Goal: Task Accomplishment & Management: Complete application form

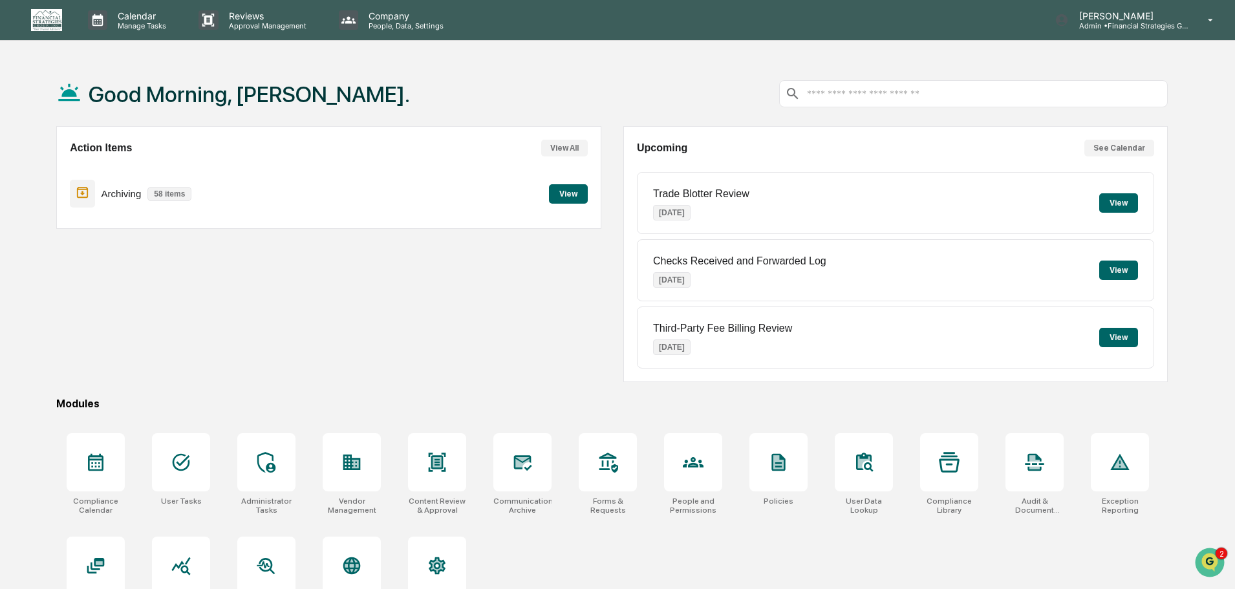
click at [578, 193] on button "View" at bounding box center [568, 193] width 39 height 19
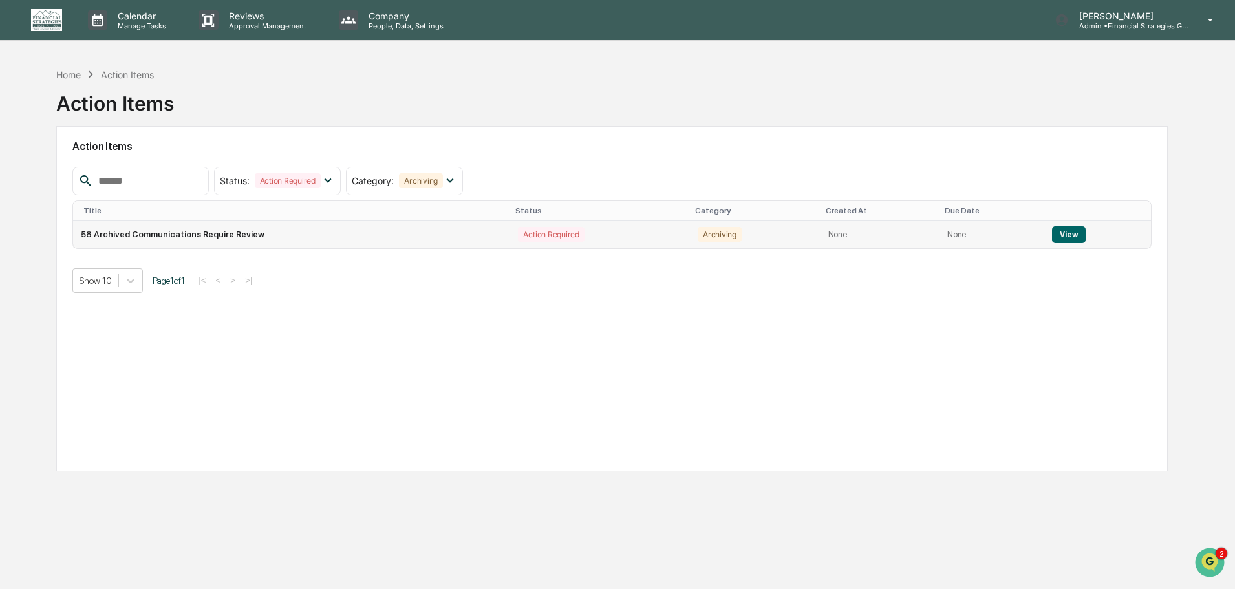
click at [324, 233] on td "58 Archived Communications Require Review" at bounding box center [291, 234] width 437 height 27
click at [1063, 239] on button "View" at bounding box center [1068, 234] width 33 height 17
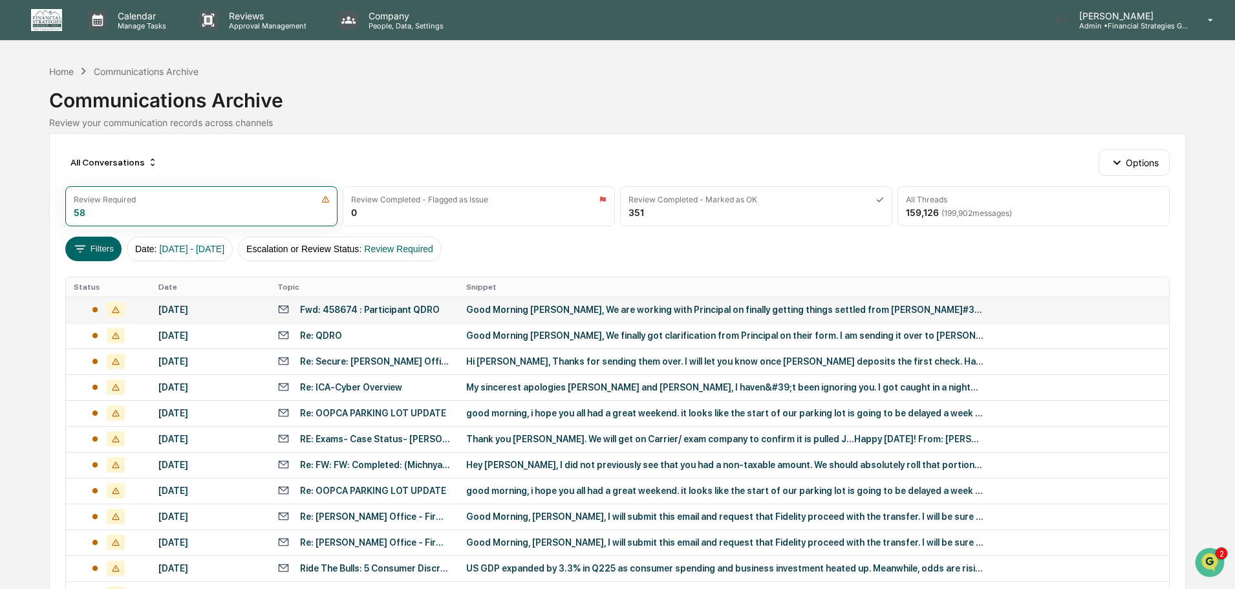
click at [673, 315] on td "Good Morning [PERSON_NAME], We are working with Principal on finally getting th…" at bounding box center [814, 310] width 711 height 26
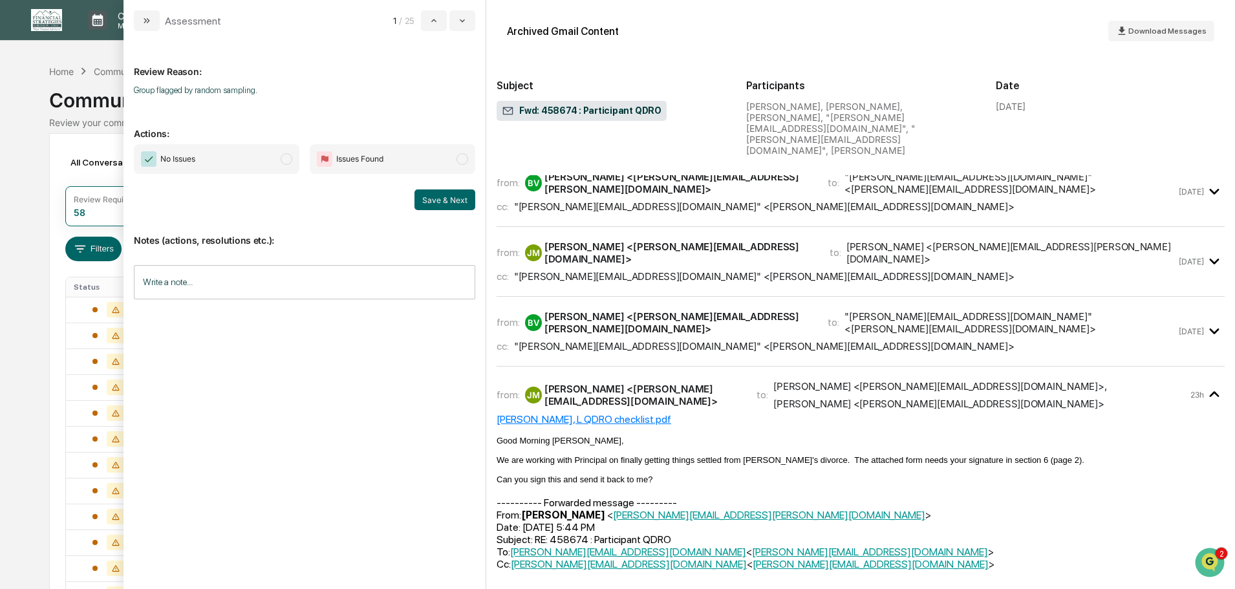
scroll to position [776, 0]
click at [288, 157] on span "modal" at bounding box center [287, 159] width 12 height 12
click at [449, 203] on button "Save & Next" at bounding box center [445, 200] width 61 height 21
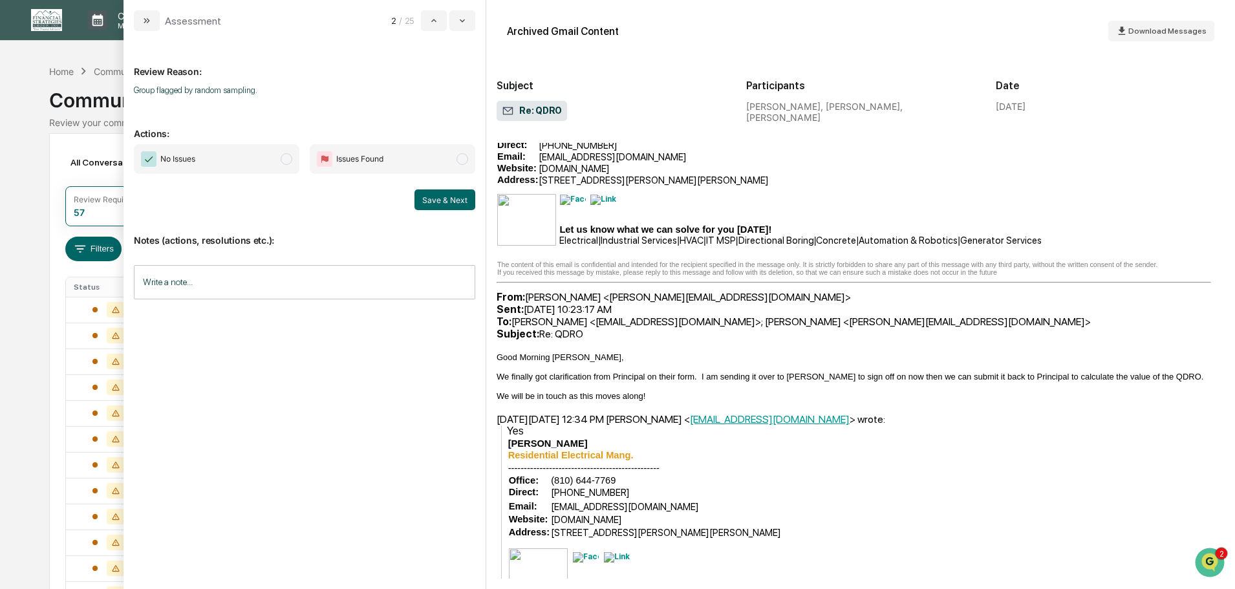
scroll to position [776, 0]
click at [285, 162] on span "modal" at bounding box center [287, 159] width 12 height 12
click at [430, 200] on button "Save & Next" at bounding box center [445, 200] width 61 height 21
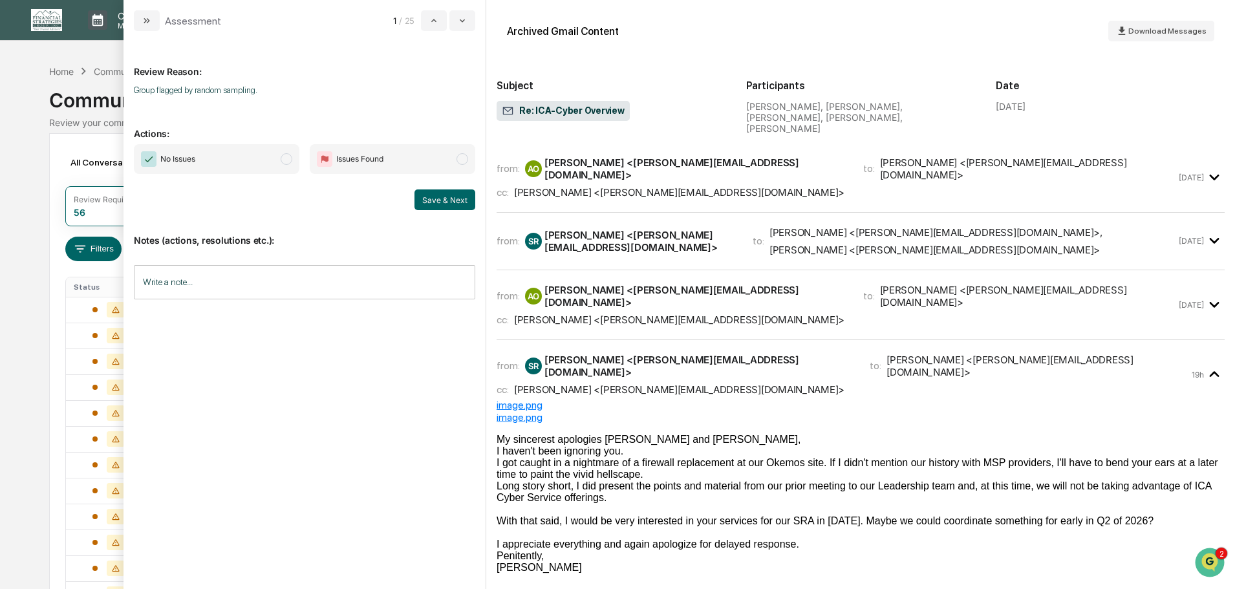
click at [287, 161] on span "modal" at bounding box center [287, 159] width 12 height 12
click at [426, 201] on button "Save & Next" at bounding box center [445, 200] width 61 height 21
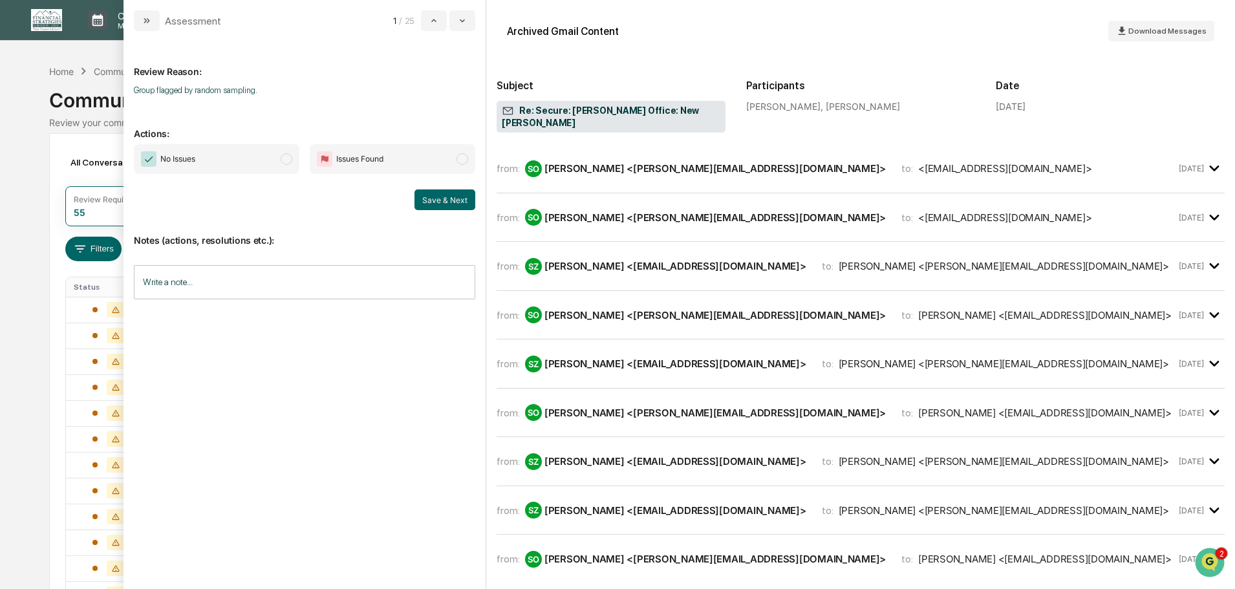
scroll to position [626, 0]
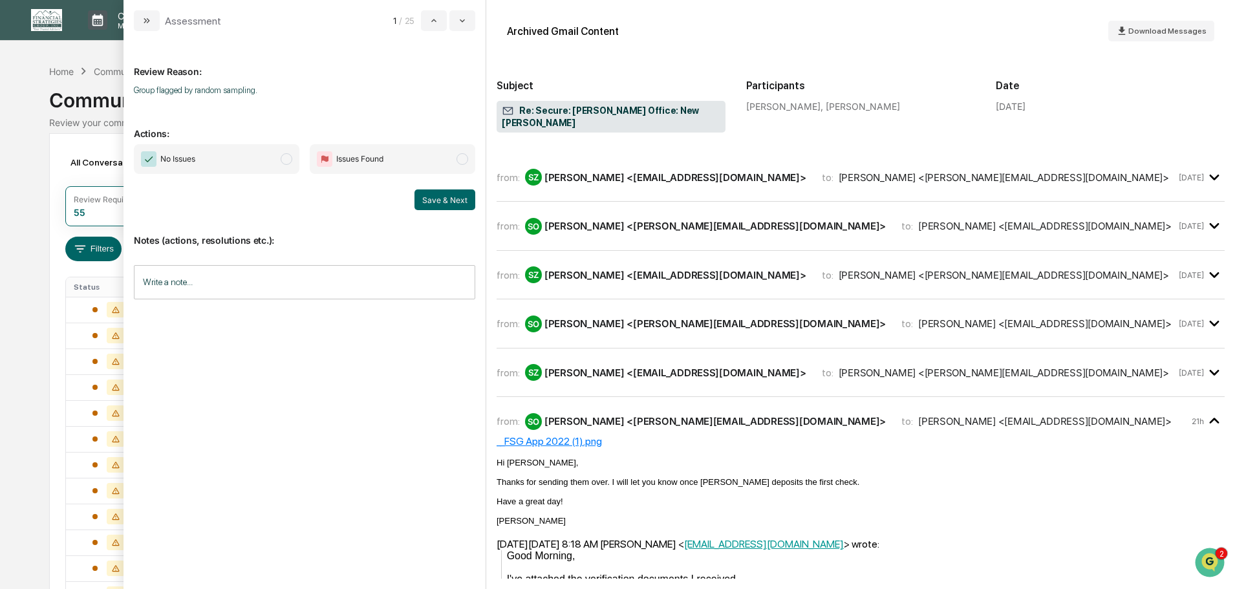
click at [284, 160] on span "modal" at bounding box center [287, 159] width 12 height 12
click at [428, 200] on button "Save & Next" at bounding box center [445, 200] width 61 height 21
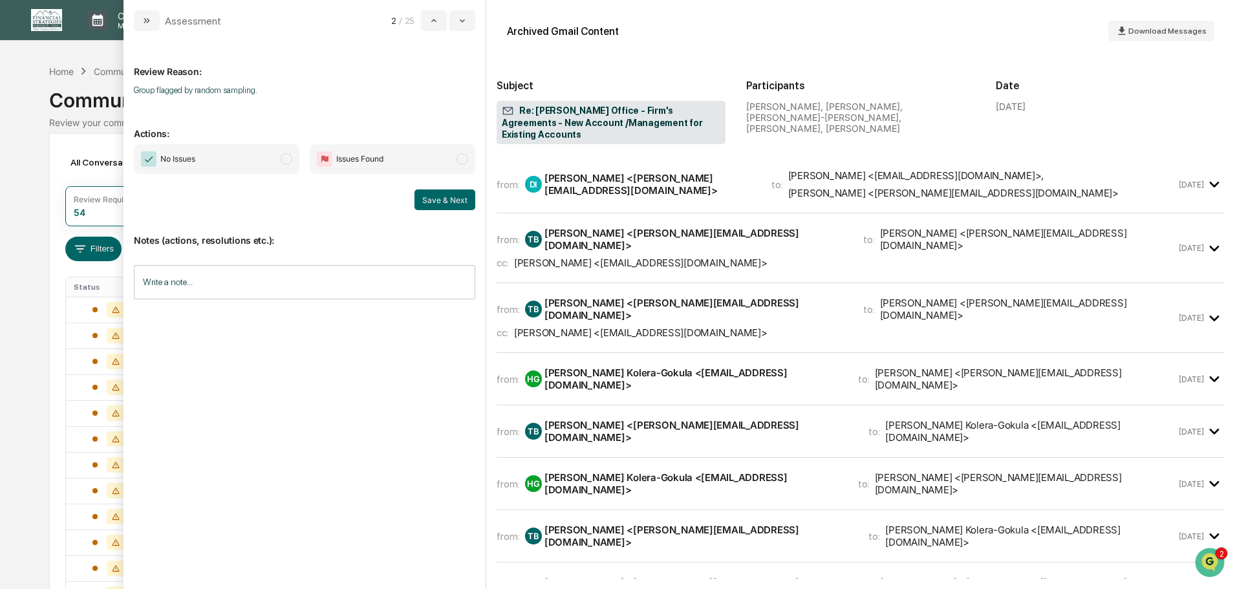
scroll to position [623, 0]
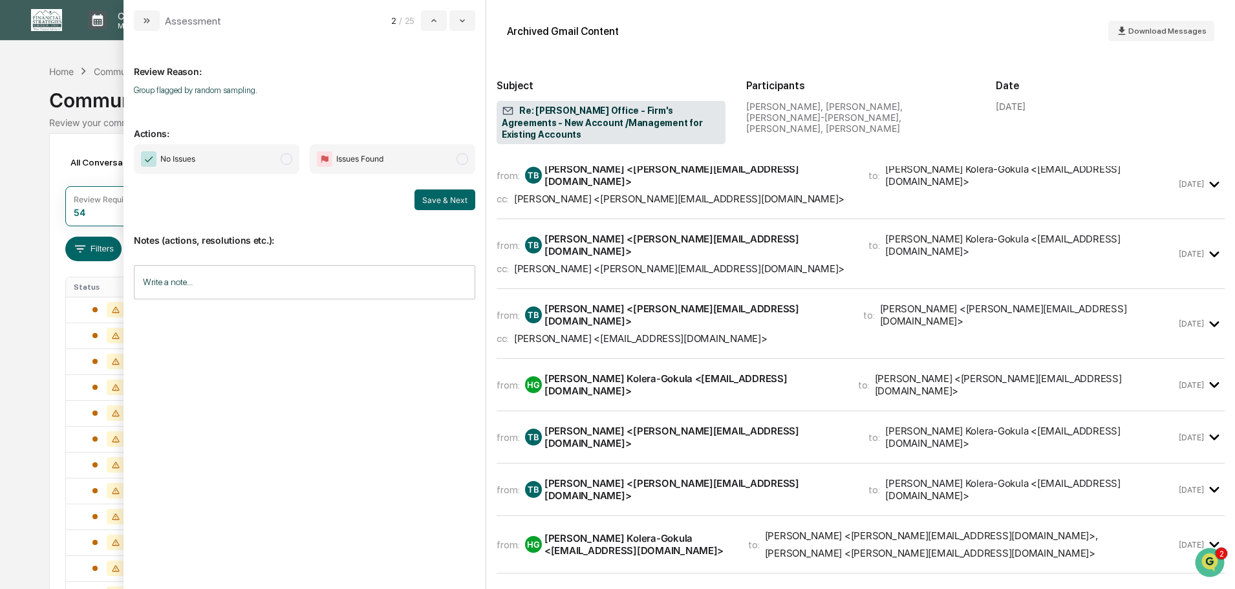
click at [290, 163] on span "modal" at bounding box center [287, 159] width 12 height 12
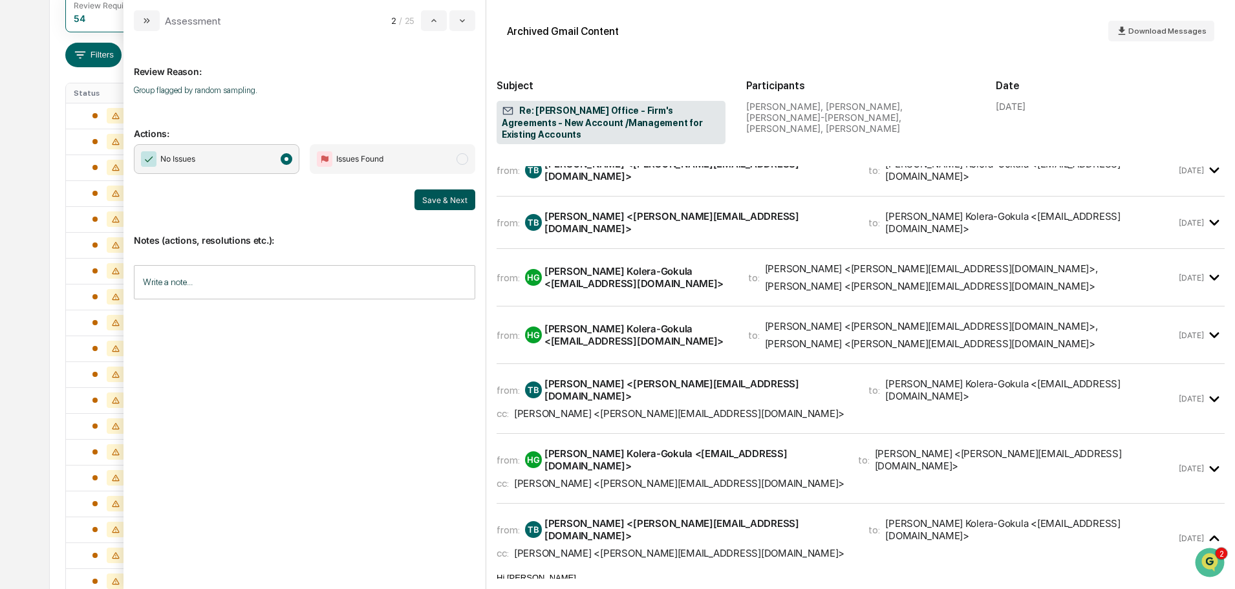
click at [433, 198] on button "Save & Next" at bounding box center [445, 200] width 61 height 21
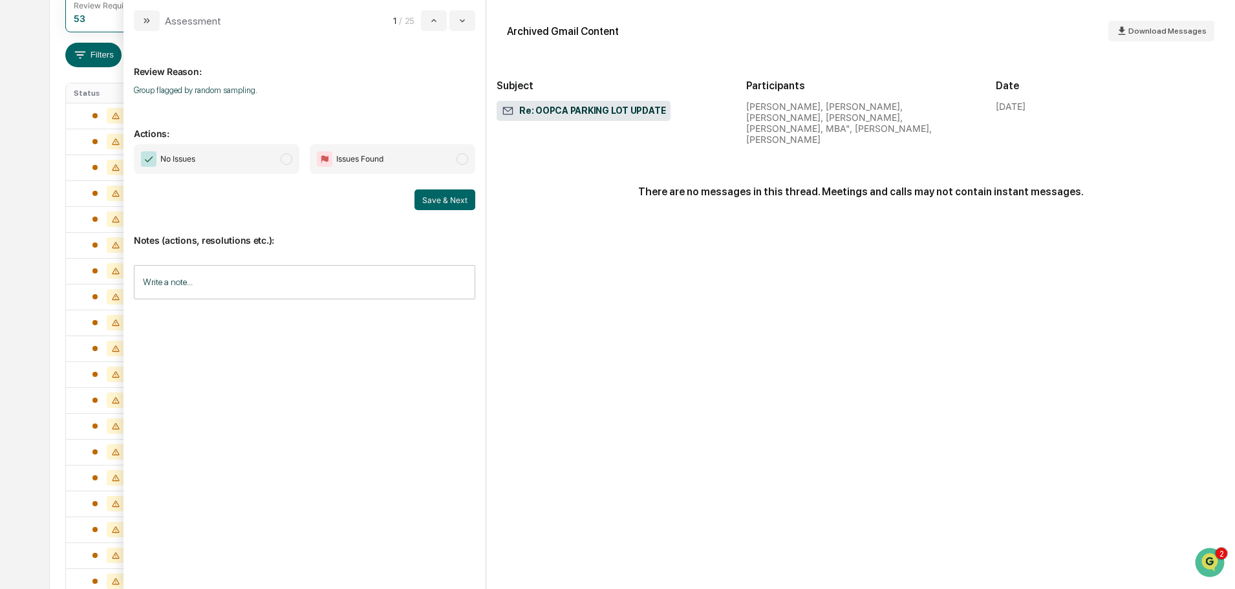
click at [283, 159] on span "modal" at bounding box center [287, 159] width 12 height 12
click at [438, 208] on button "Save & Next" at bounding box center [445, 200] width 61 height 21
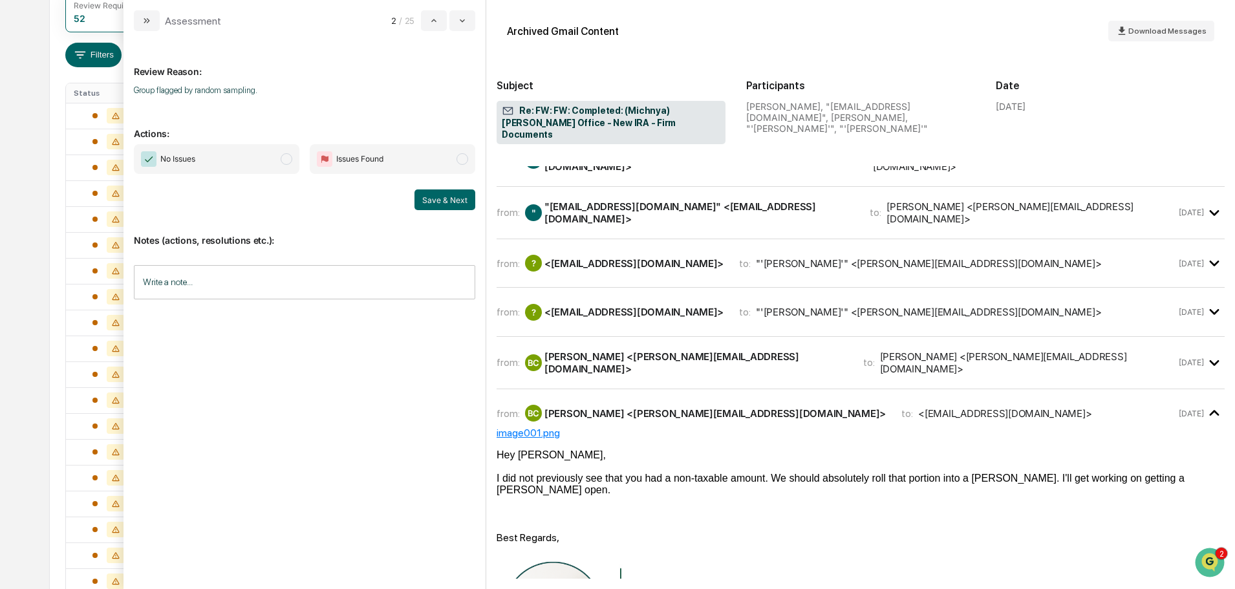
scroll to position [658, 0]
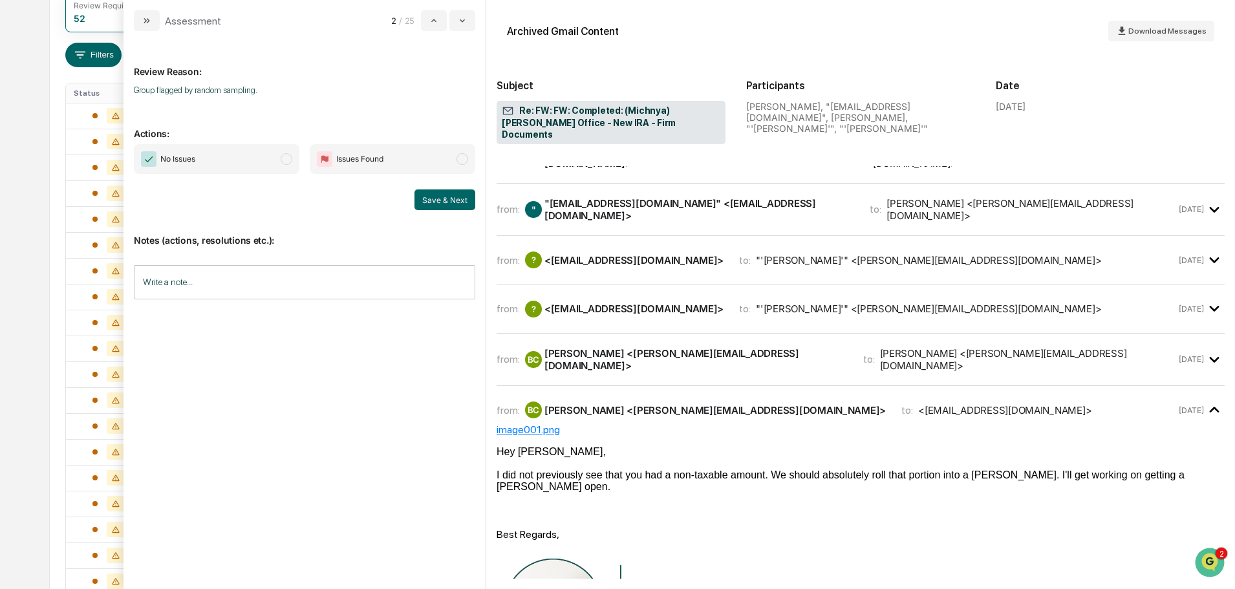
click at [284, 160] on span "modal" at bounding box center [287, 159] width 12 height 12
drag, startPoint x: 450, startPoint y: 205, endPoint x: 418, endPoint y: 209, distance: 31.9
click at [450, 205] on button "Save & Next" at bounding box center [445, 200] width 61 height 21
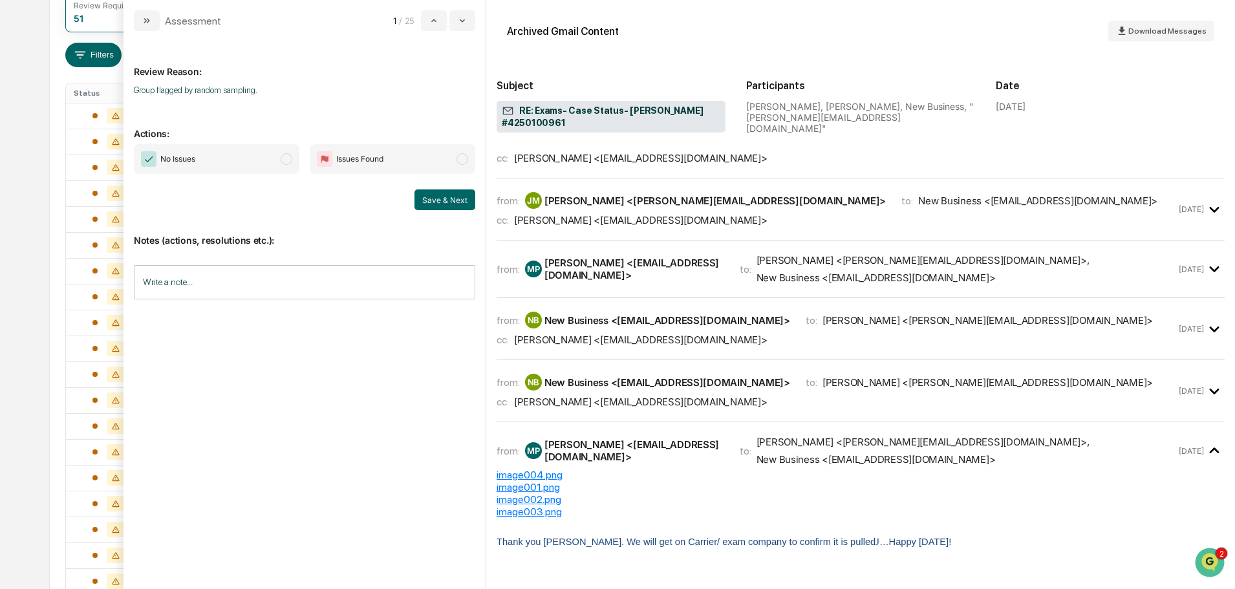
scroll to position [129, 0]
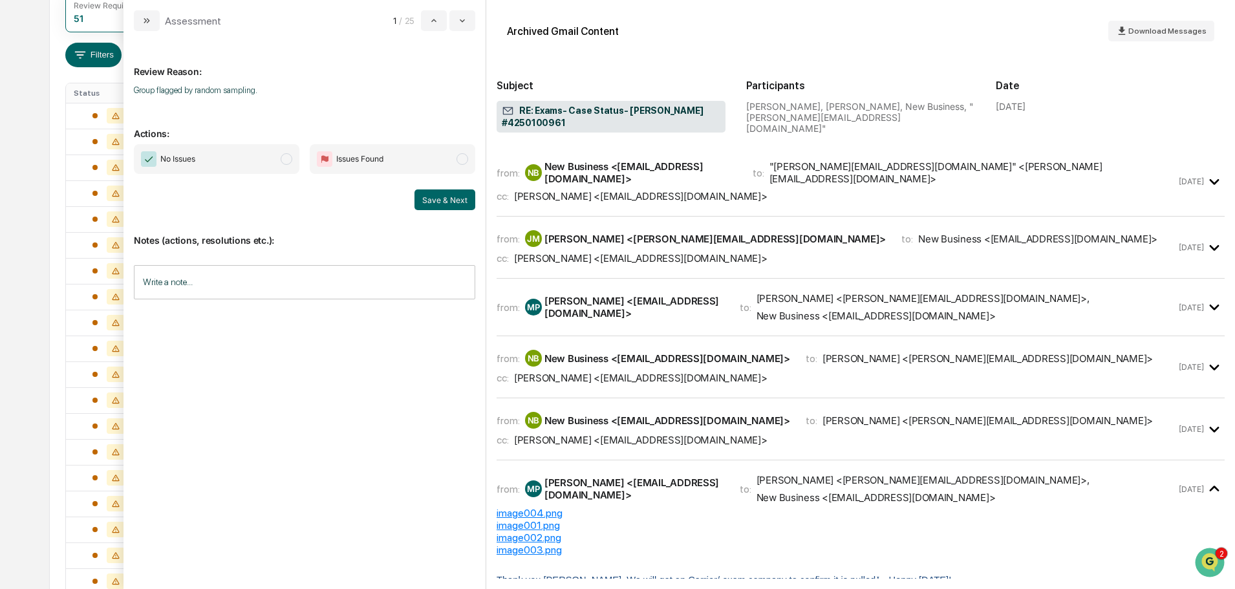
click at [282, 158] on span "modal" at bounding box center [287, 159] width 12 height 12
click at [431, 199] on button "Save & Next" at bounding box center [445, 200] width 61 height 21
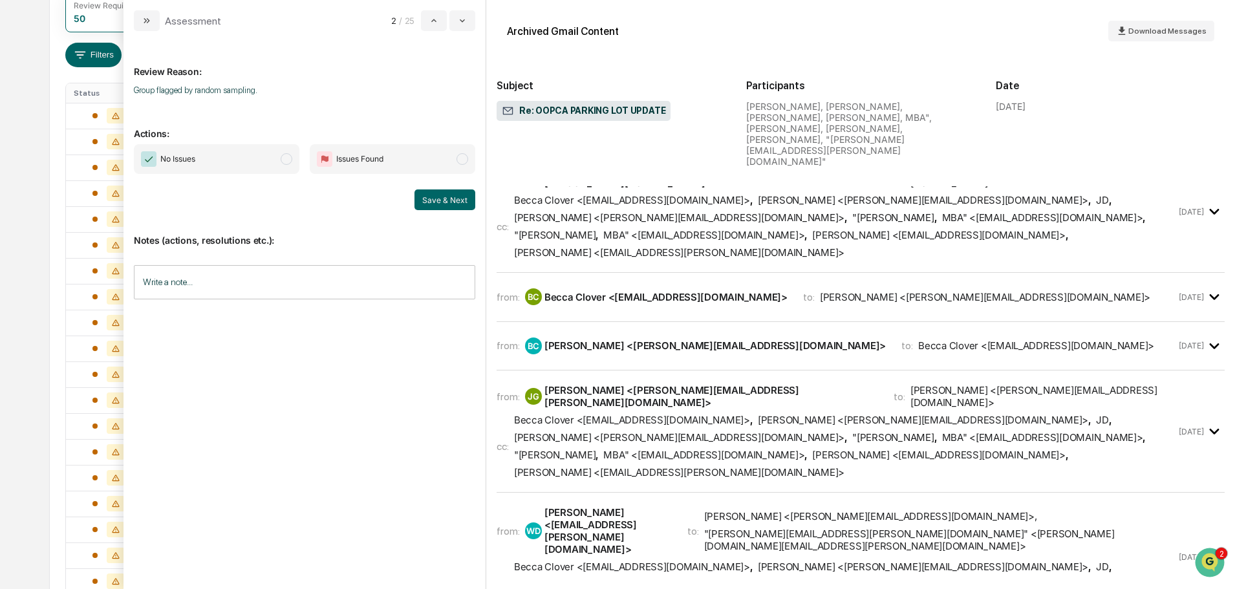
scroll to position [647, 0]
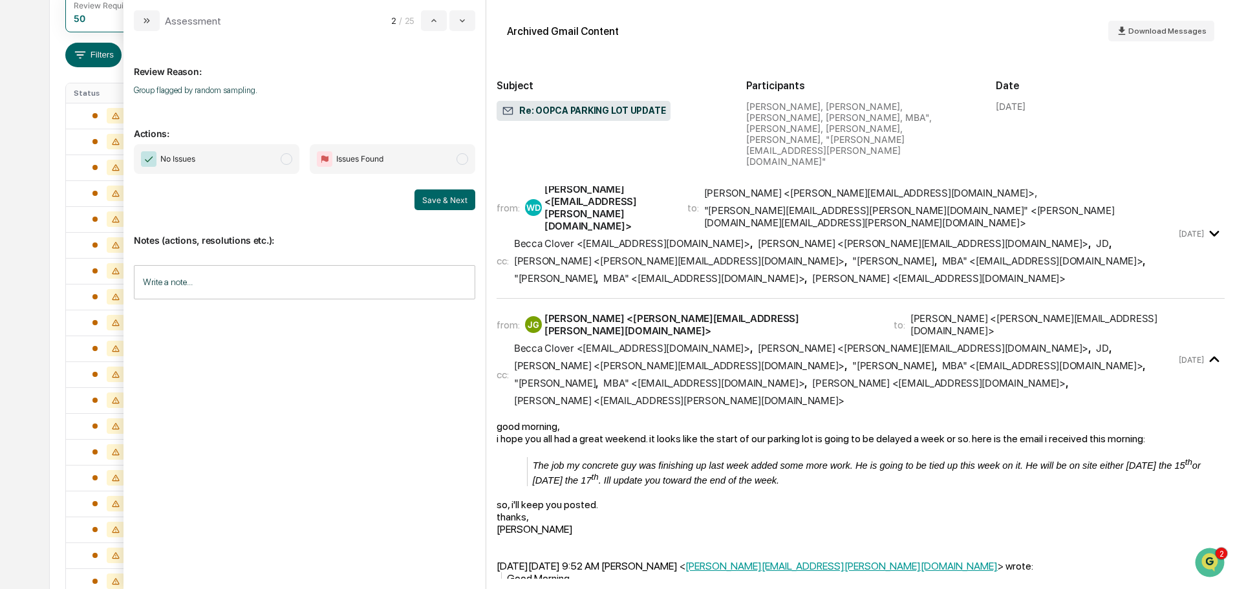
click at [288, 162] on span "modal" at bounding box center [287, 159] width 12 height 12
click at [444, 200] on button "Save & Next" at bounding box center [445, 200] width 61 height 21
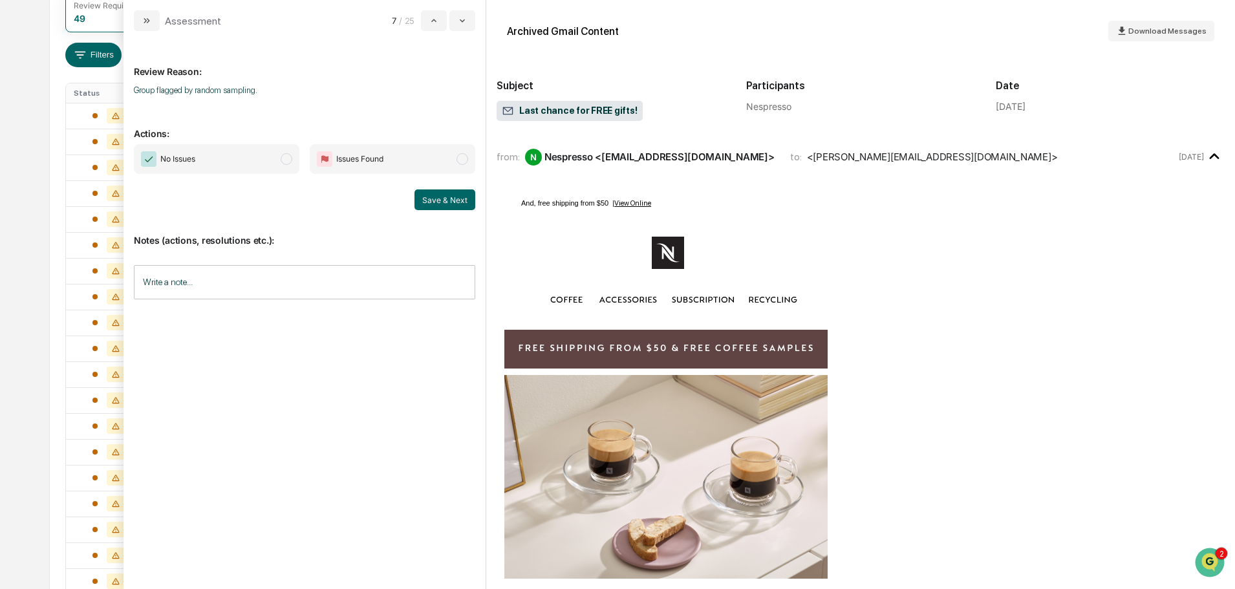
click at [279, 157] on span "No Issues" at bounding box center [217, 159] width 166 height 30
click at [432, 194] on button "Save & Next" at bounding box center [445, 200] width 61 height 21
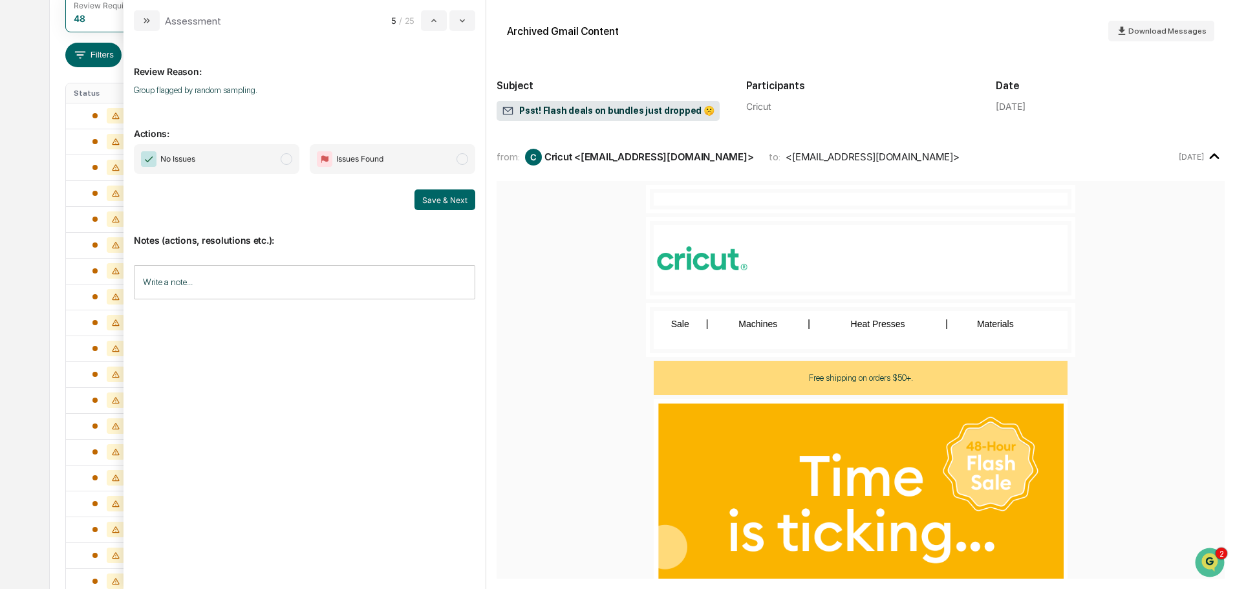
click at [287, 158] on span "modal" at bounding box center [287, 159] width 12 height 12
click at [441, 197] on button "Save & Next" at bounding box center [445, 200] width 61 height 21
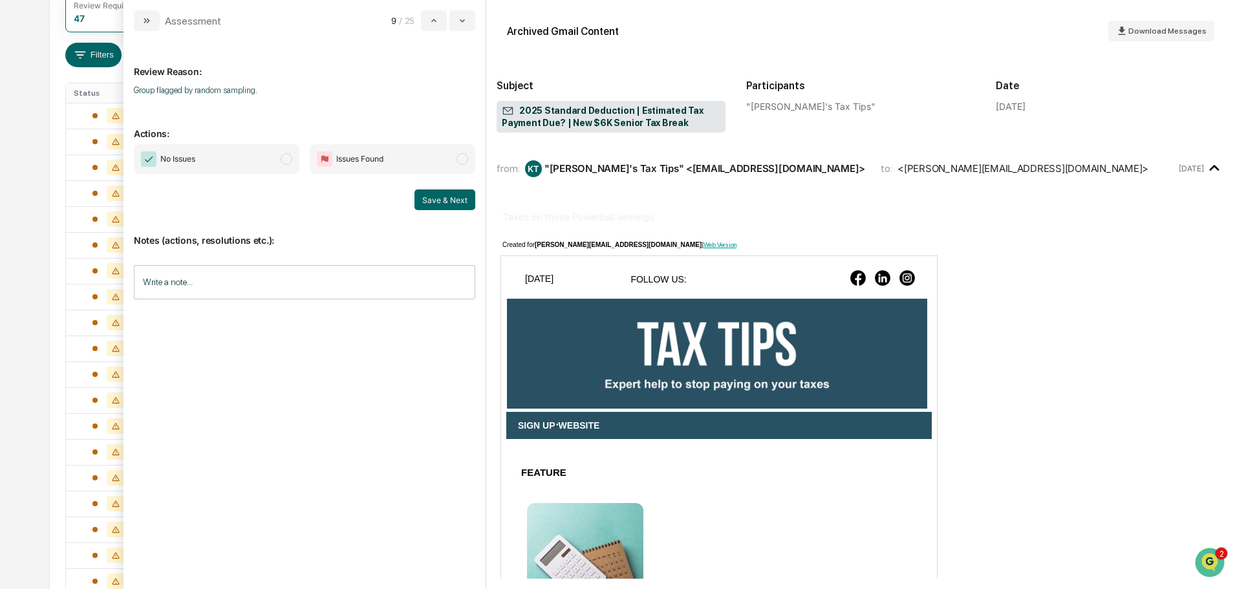
click at [288, 159] on span "modal" at bounding box center [287, 159] width 12 height 12
click at [433, 197] on button "Save & Next" at bounding box center [445, 200] width 61 height 21
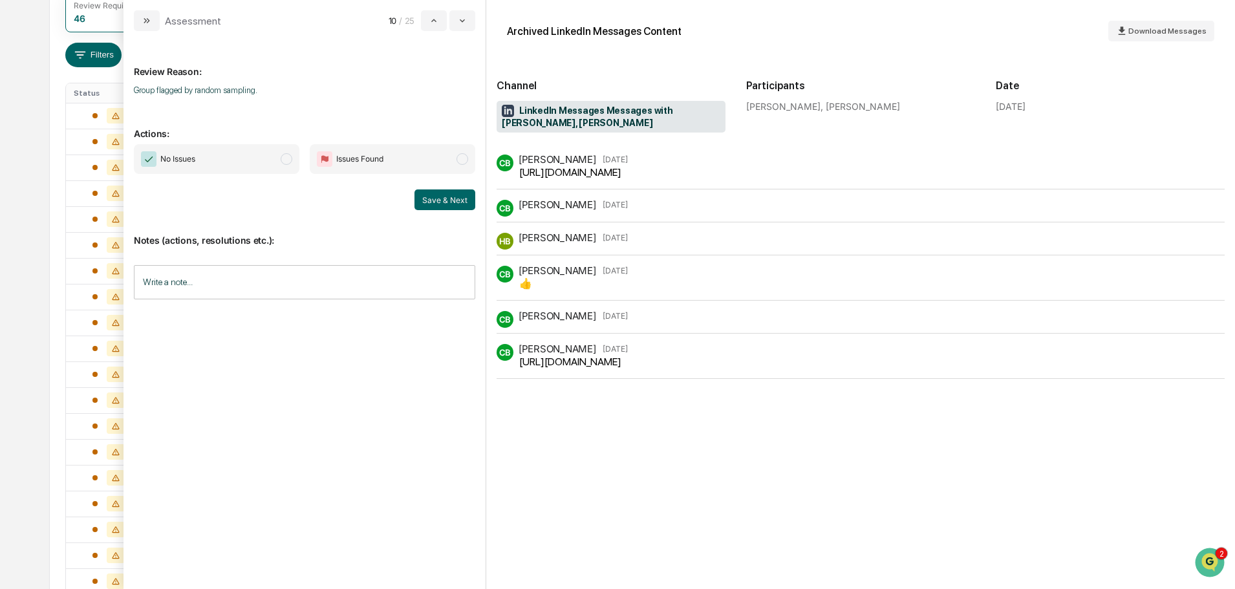
click at [284, 160] on span "modal" at bounding box center [287, 159] width 12 height 12
click at [435, 198] on button "Save & Next" at bounding box center [445, 200] width 61 height 21
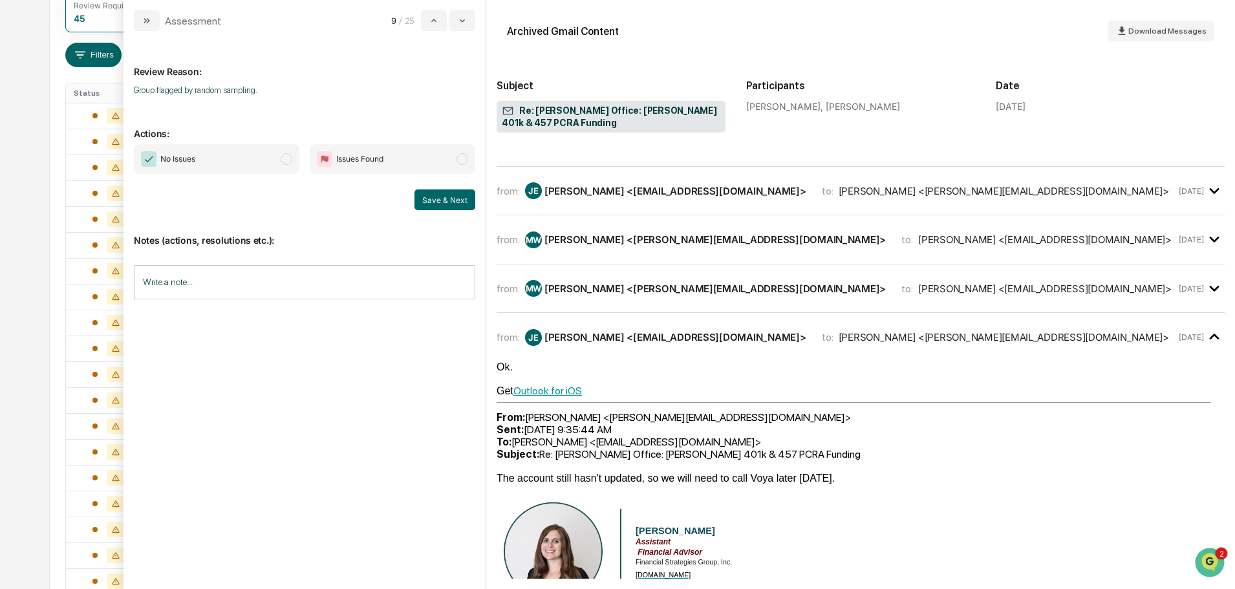
scroll to position [970, 0]
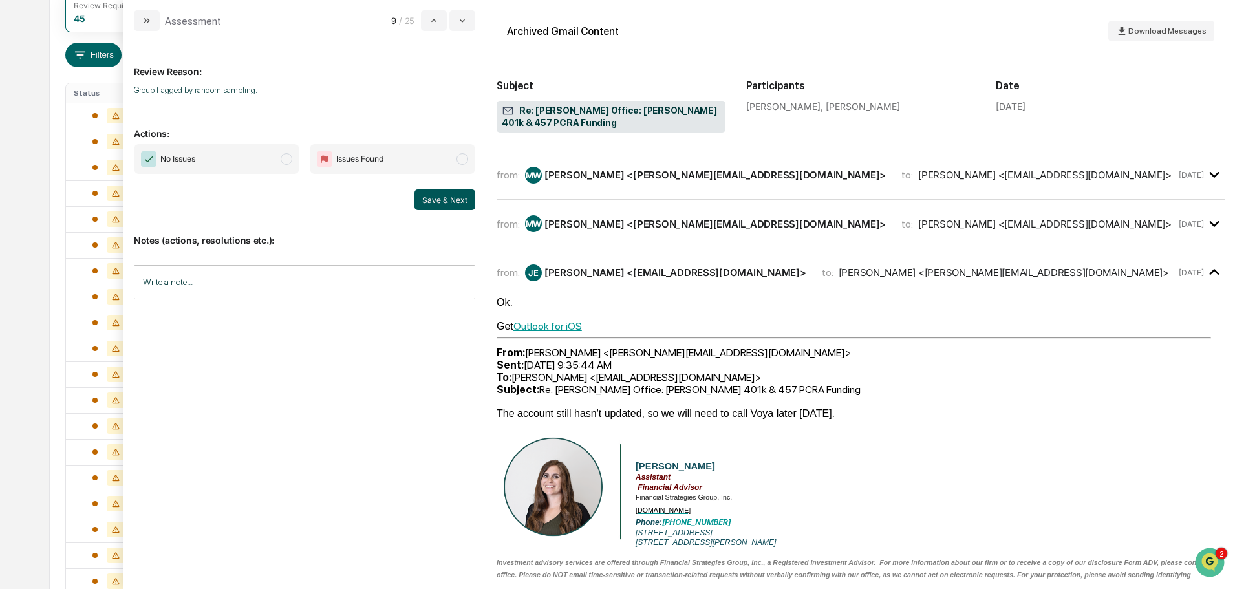
click at [285, 158] on span "modal" at bounding box center [287, 159] width 12 height 12
click at [436, 204] on button "Save & Next" at bounding box center [445, 200] width 61 height 21
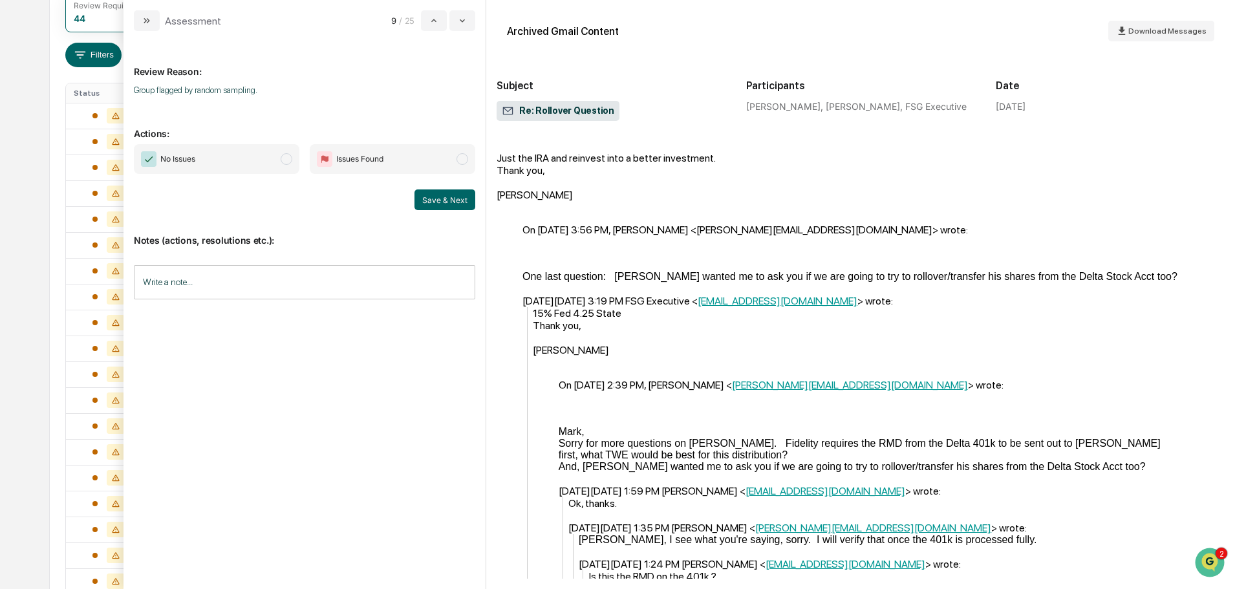
scroll to position [582, 0]
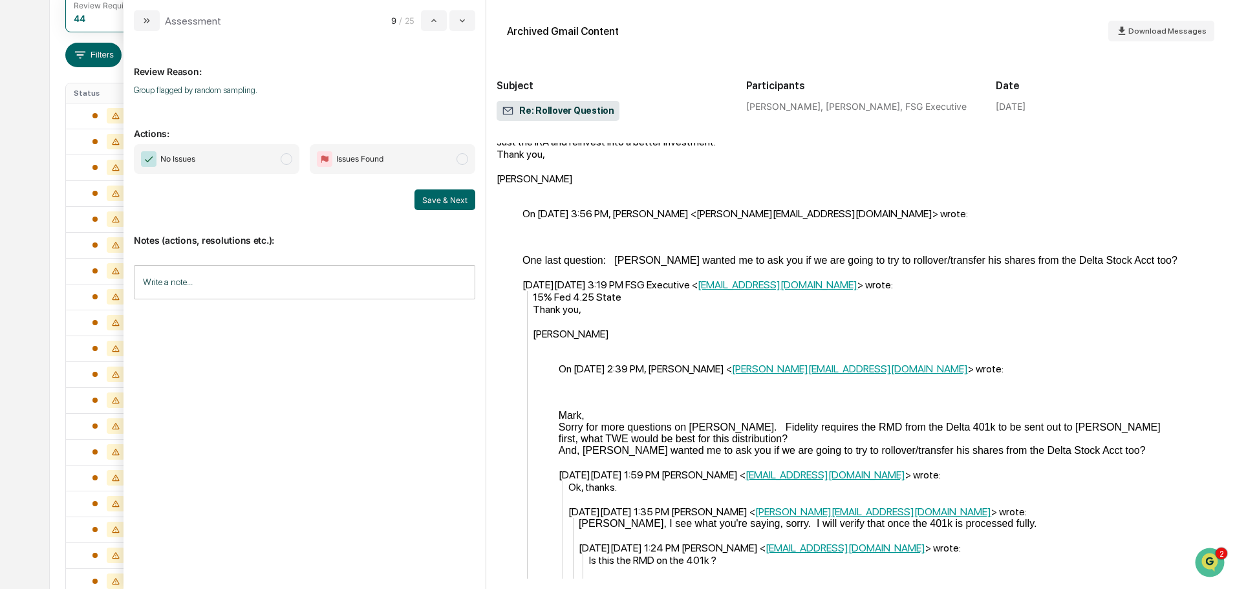
click at [283, 157] on span "modal" at bounding box center [287, 159] width 12 height 12
click at [431, 204] on button "Save & Next" at bounding box center [445, 200] width 61 height 21
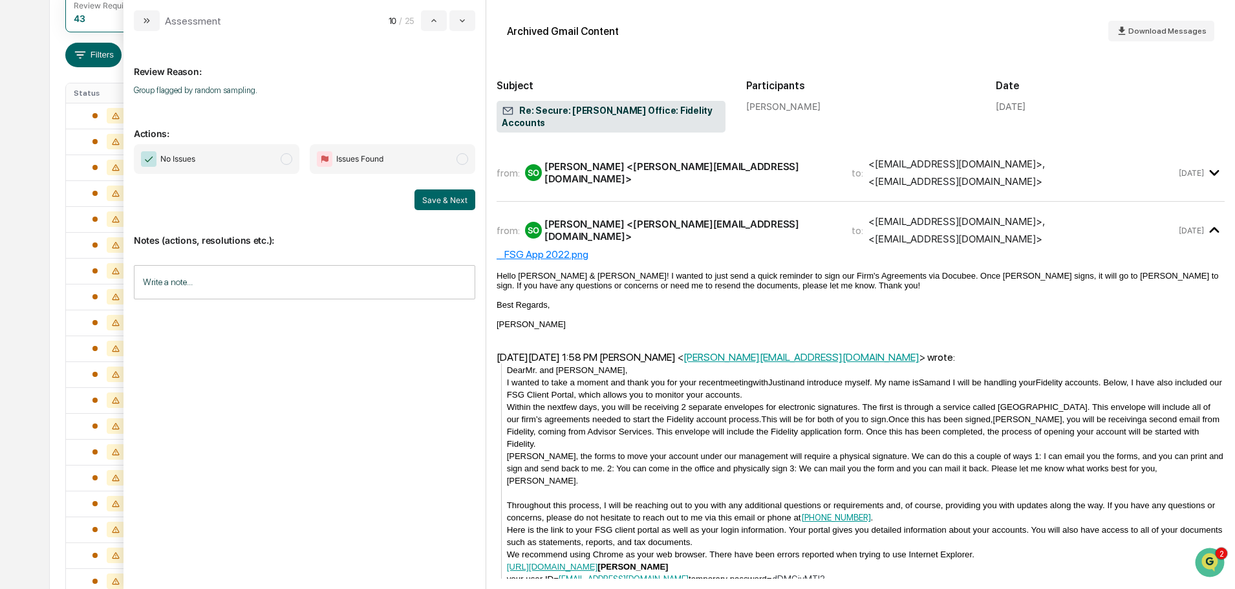
click at [285, 158] on span "modal" at bounding box center [287, 159] width 12 height 12
click at [421, 197] on button "Save & Next" at bounding box center [445, 200] width 61 height 21
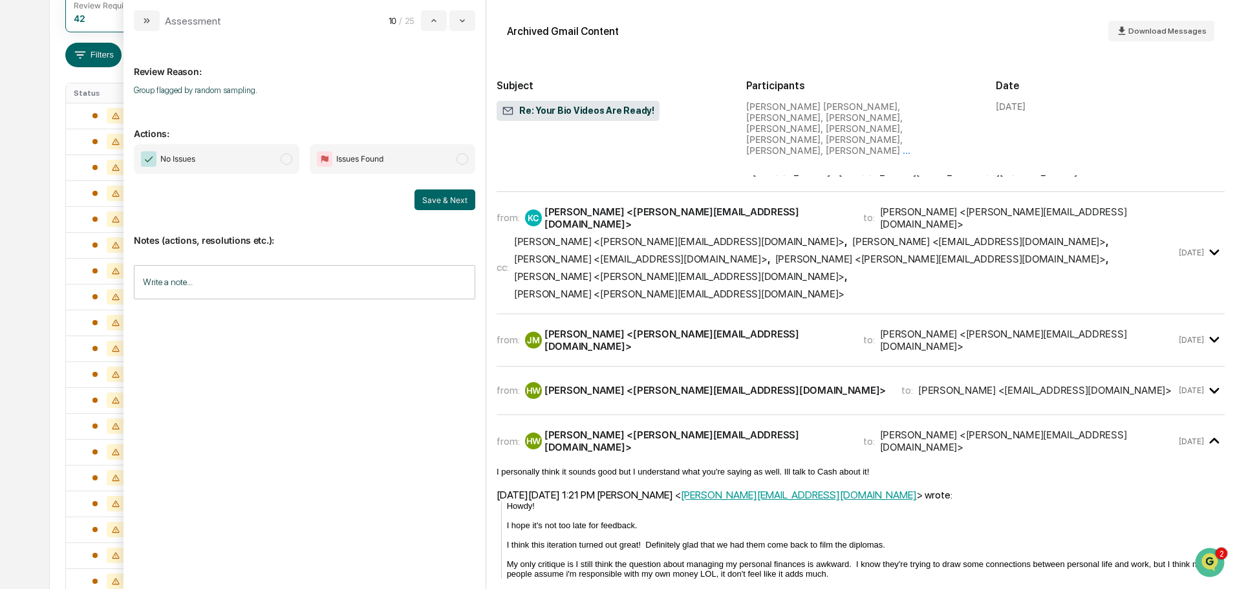
scroll to position [523, 0]
drag, startPoint x: 290, startPoint y: 162, endPoint x: 301, endPoint y: 180, distance: 22.1
click at [290, 162] on span "modal" at bounding box center [287, 159] width 12 height 12
click at [440, 202] on button "Save & Next" at bounding box center [445, 200] width 61 height 21
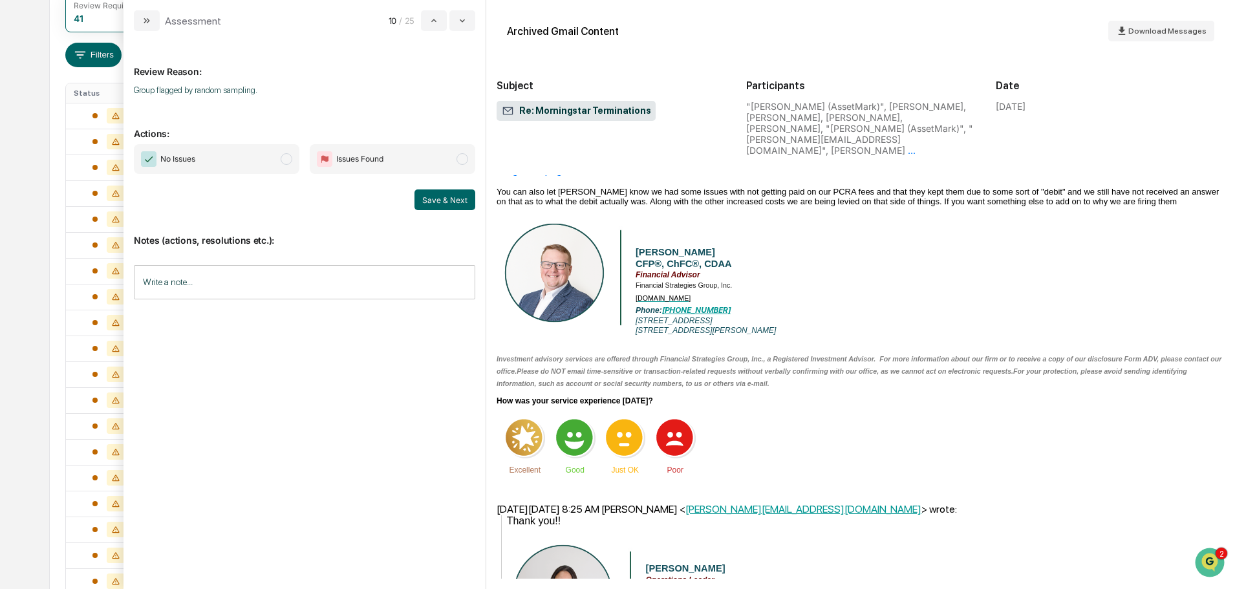
scroll to position [1294, 0]
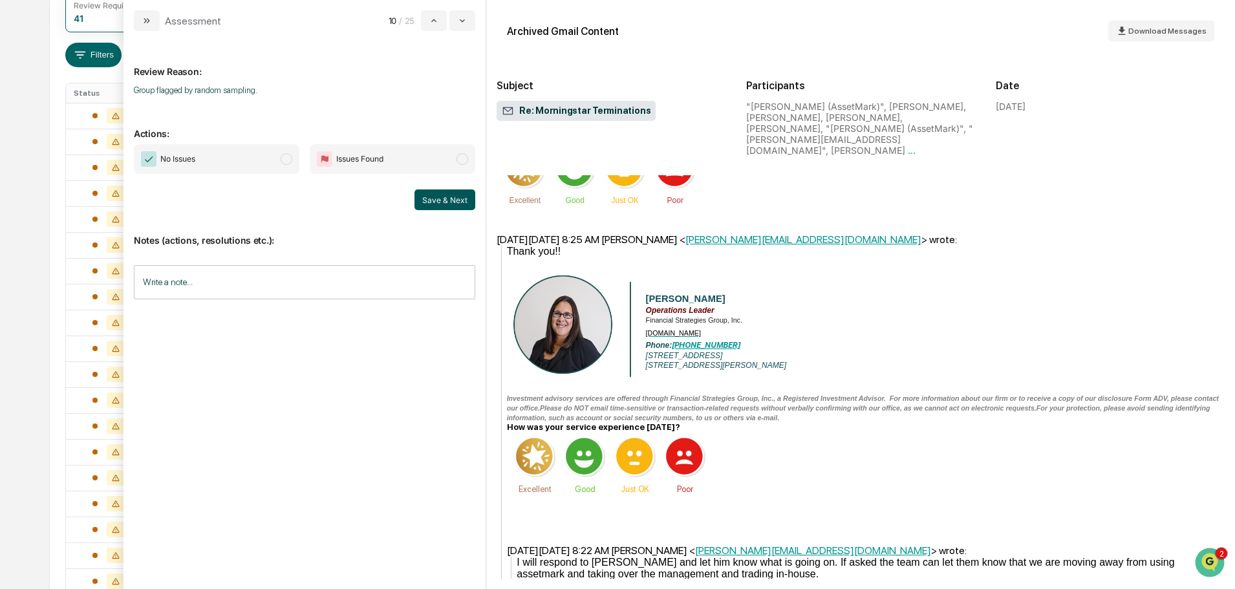
drag, startPoint x: 283, startPoint y: 157, endPoint x: 422, endPoint y: 197, distance: 145.4
click at [283, 157] on span "modal" at bounding box center [287, 159] width 12 height 12
click at [423, 197] on button "Save & Next" at bounding box center [445, 200] width 61 height 21
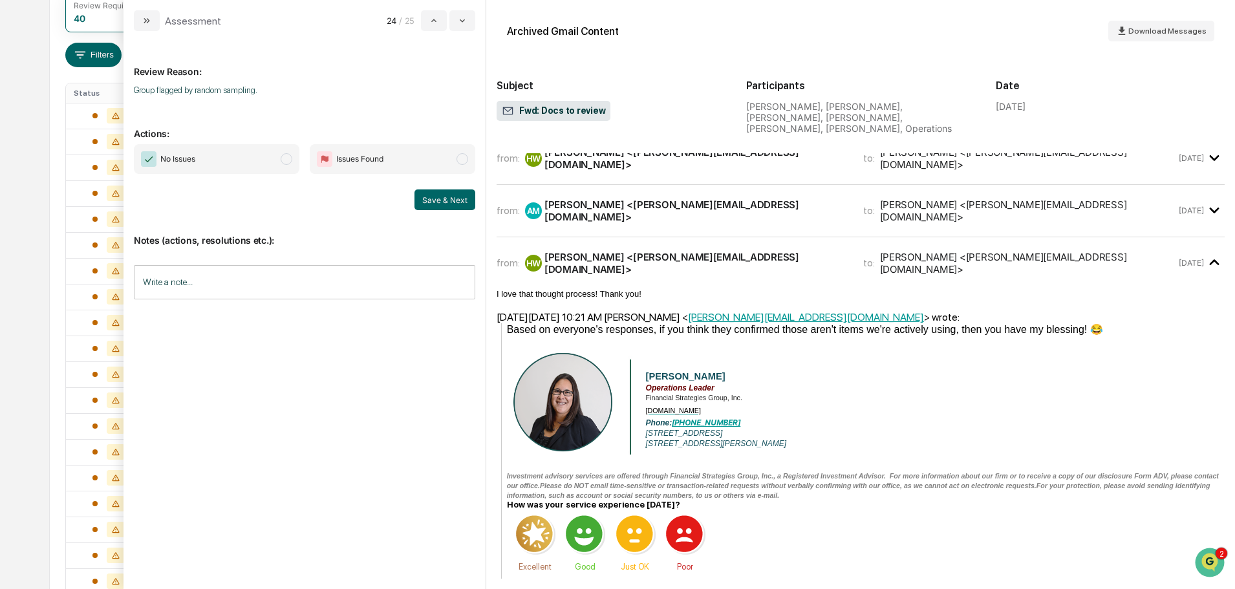
scroll to position [970, 0]
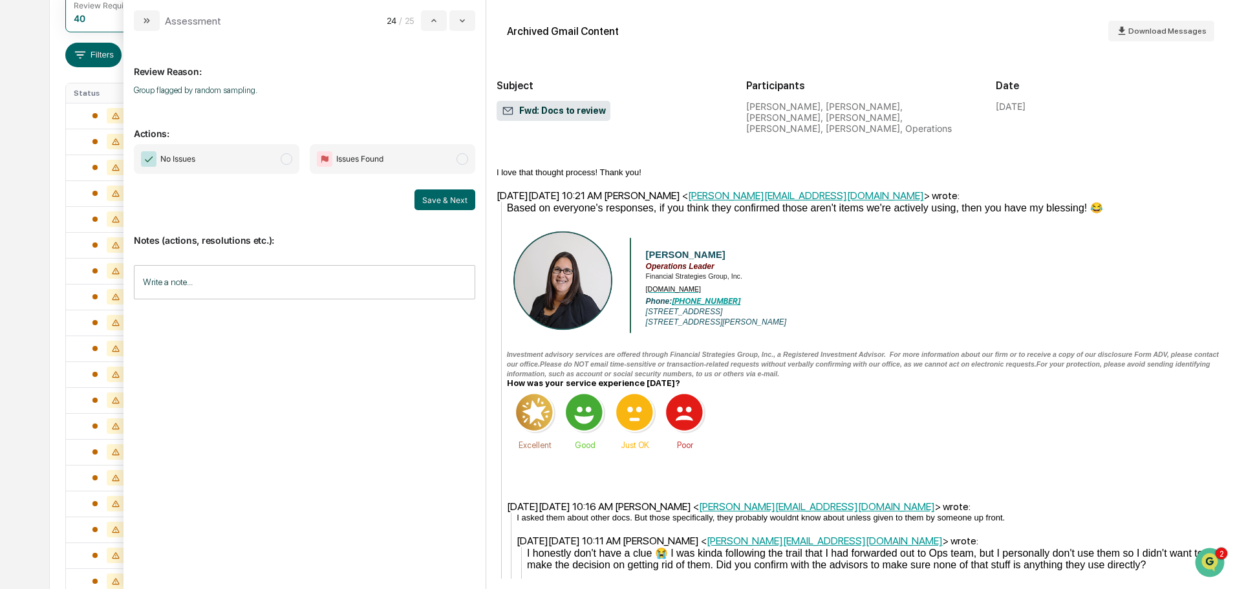
click at [284, 157] on span "modal" at bounding box center [287, 159] width 12 height 12
click at [436, 198] on button "Save & Next" at bounding box center [445, 200] width 61 height 21
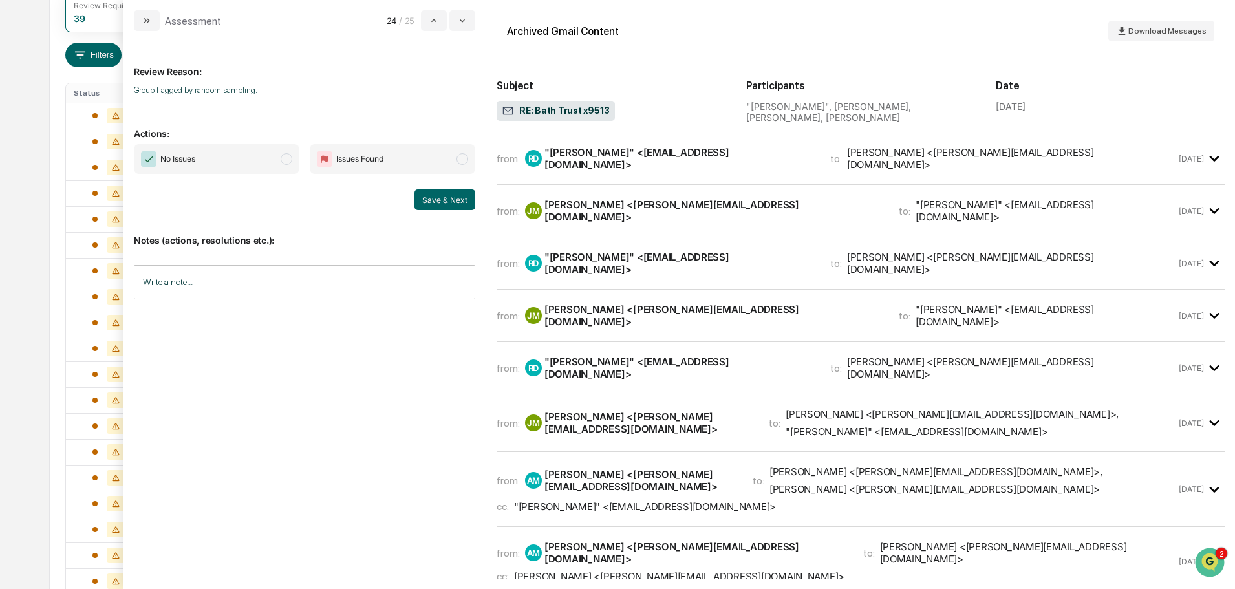
scroll to position [1164, 0]
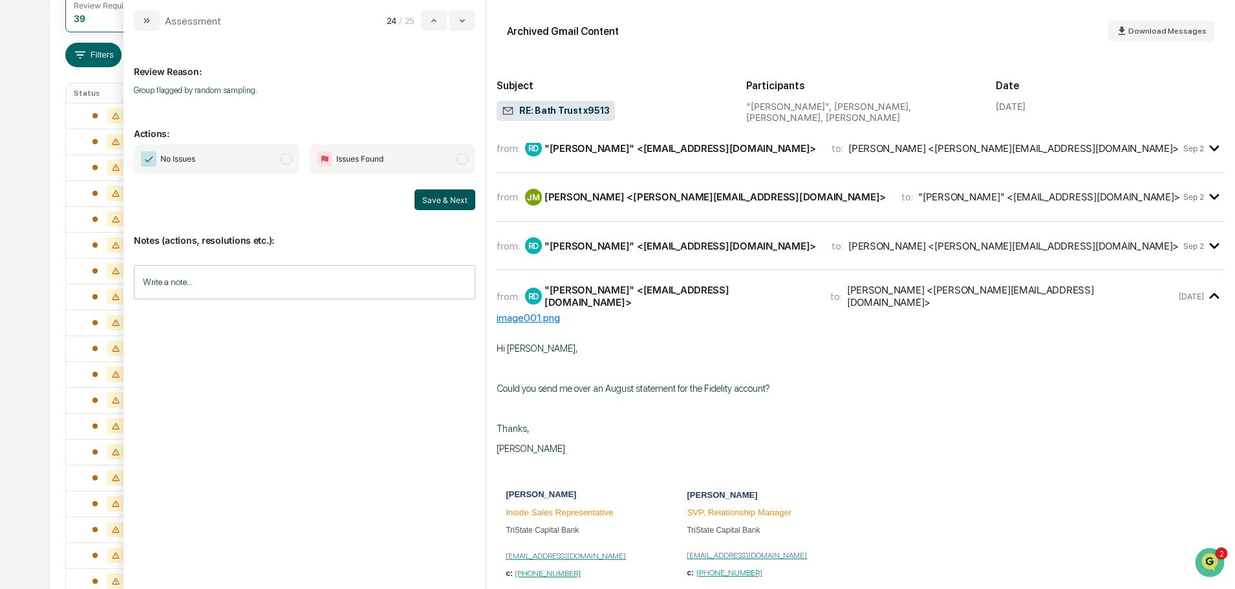
click at [286, 160] on span "modal" at bounding box center [287, 159] width 12 height 12
click at [441, 202] on button "Save & Next" at bounding box center [445, 200] width 61 height 21
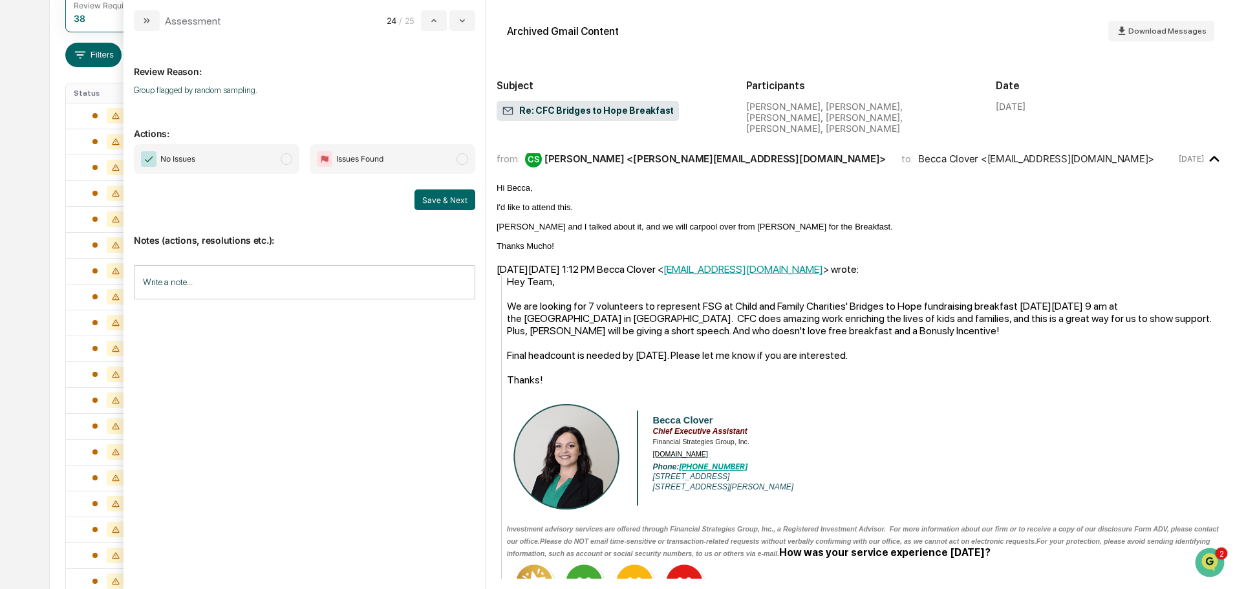
scroll to position [323, 0]
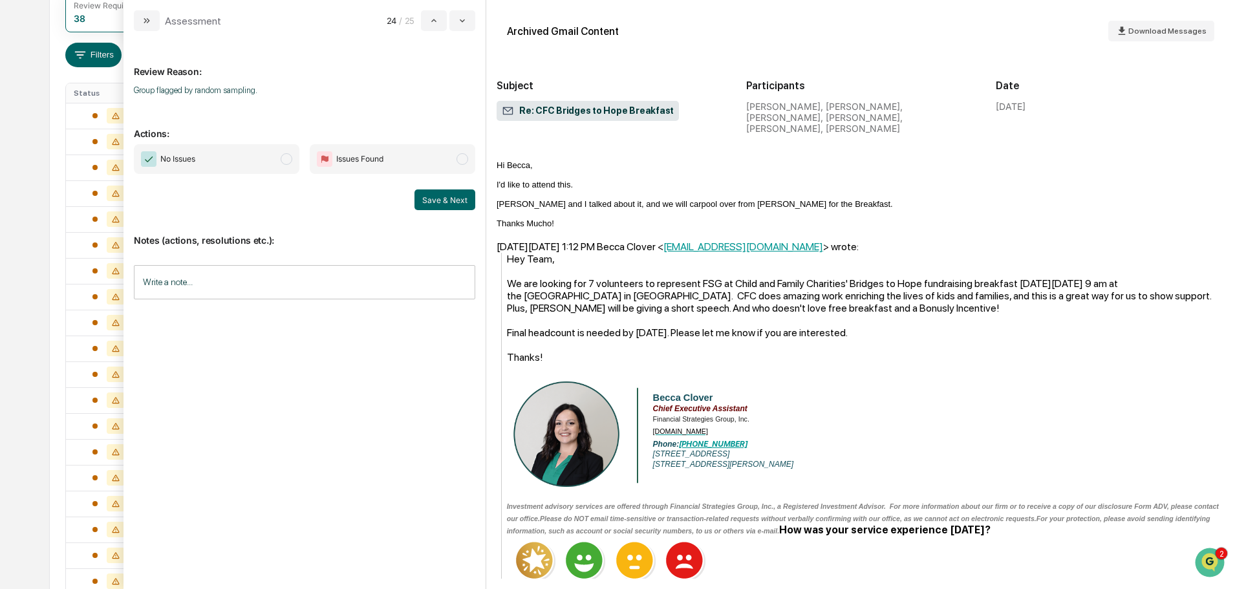
click at [287, 162] on span "modal" at bounding box center [287, 159] width 12 height 12
click at [439, 203] on button "Save & Next" at bounding box center [445, 200] width 61 height 21
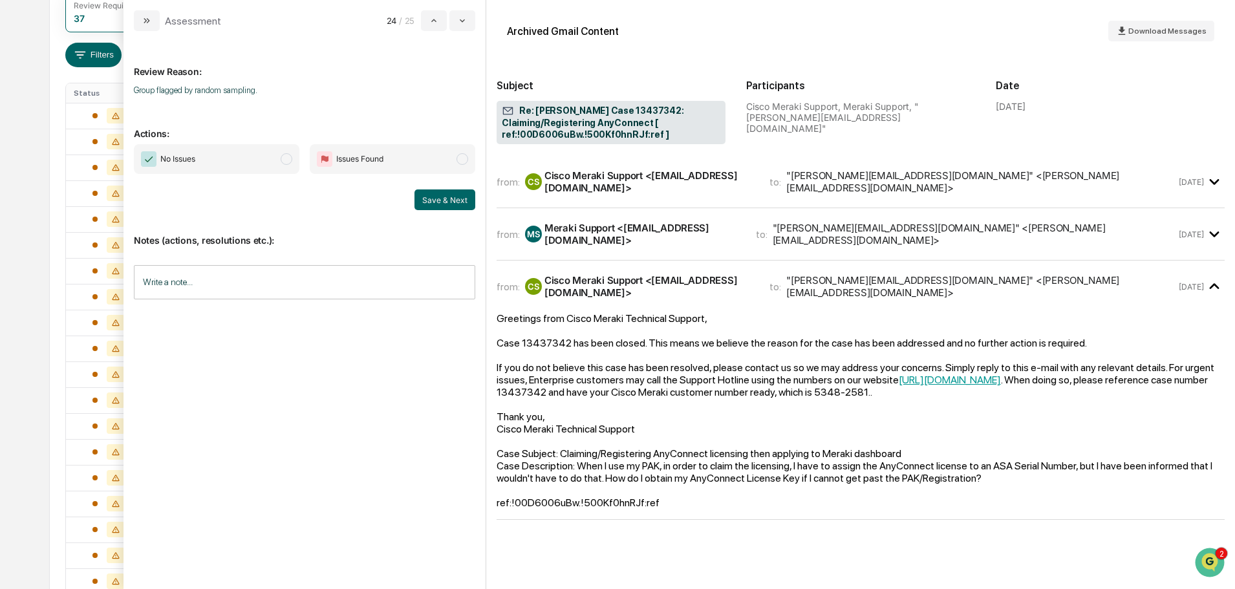
click at [279, 160] on span "No Issues" at bounding box center [217, 159] width 166 height 30
click at [439, 208] on button "Save & Next" at bounding box center [445, 200] width 61 height 21
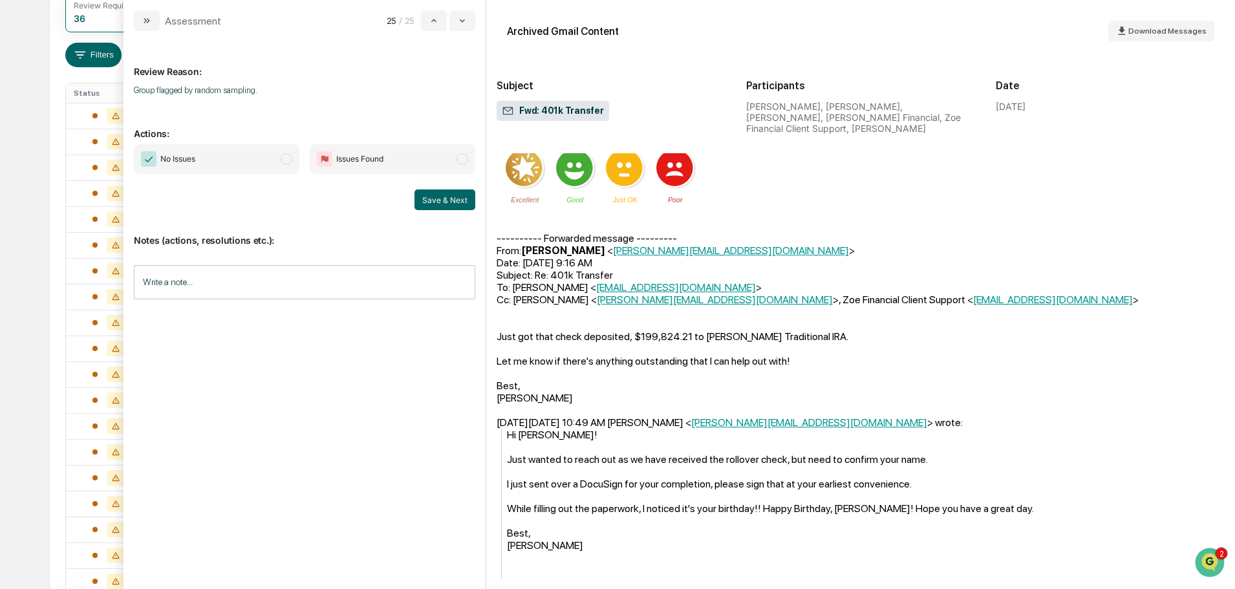
scroll to position [970, 0]
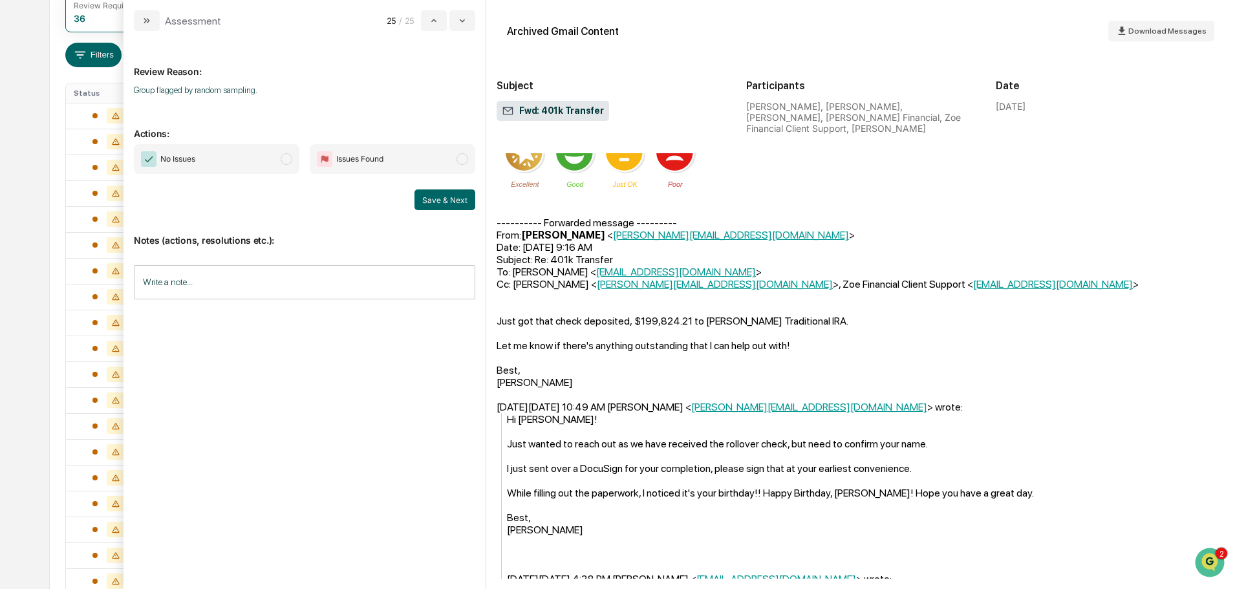
drag, startPoint x: 284, startPoint y: 160, endPoint x: 402, endPoint y: 195, distance: 123.4
click at [284, 160] on span "modal" at bounding box center [287, 159] width 12 height 12
click at [433, 200] on button "Save & Next" at bounding box center [445, 200] width 61 height 21
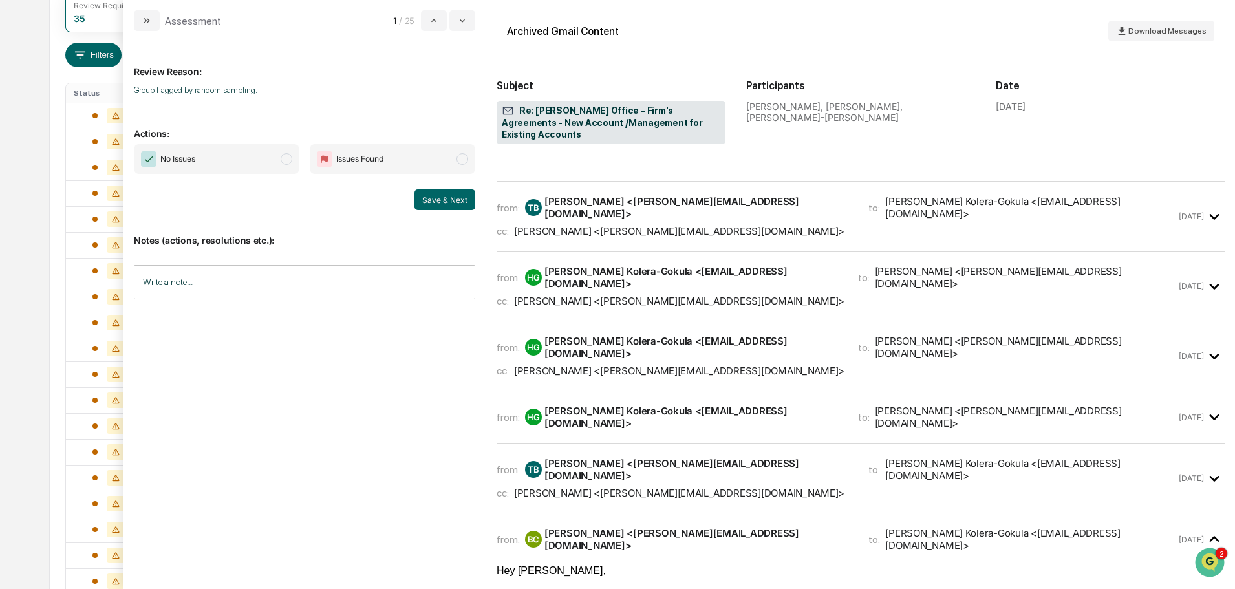
scroll to position [517, 0]
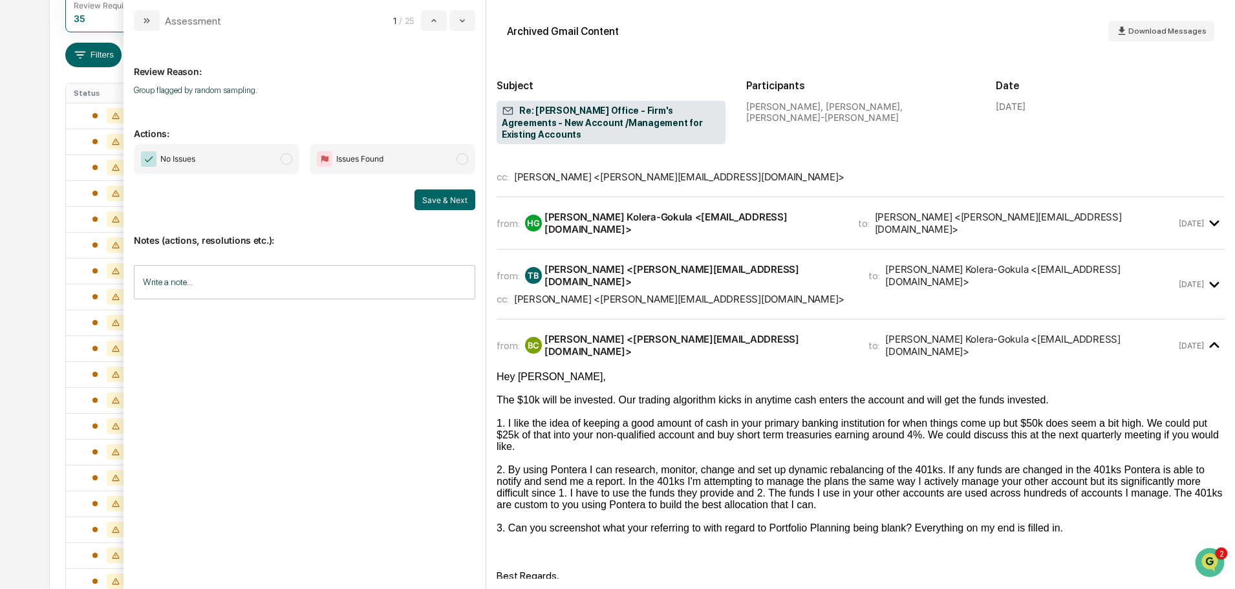
click at [287, 160] on span "modal" at bounding box center [287, 159] width 12 height 12
click at [433, 198] on button "Save & Next" at bounding box center [445, 200] width 61 height 21
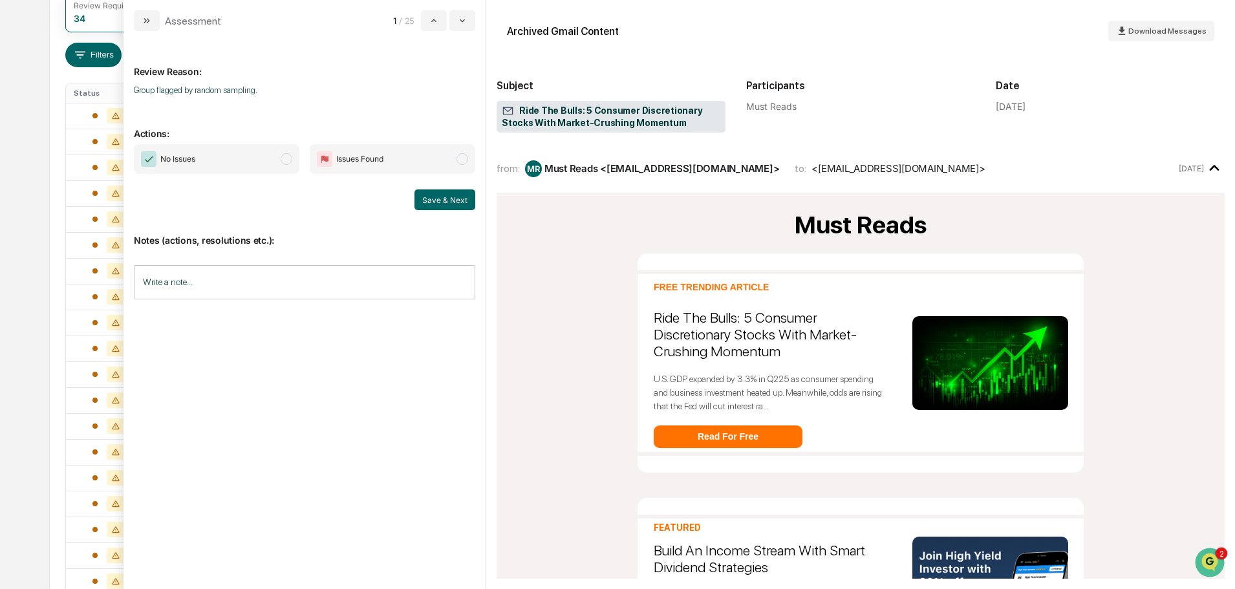
click at [276, 163] on span "No Issues" at bounding box center [217, 159] width 166 height 30
click at [428, 204] on button "Save & Next" at bounding box center [445, 200] width 61 height 21
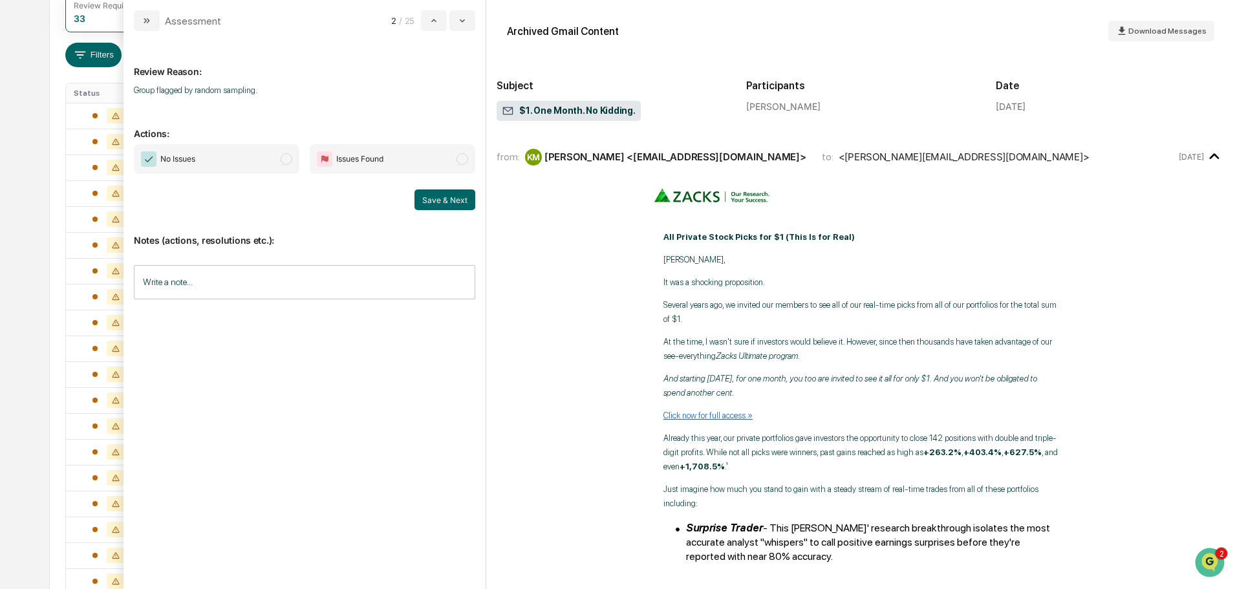
click at [287, 157] on span "modal" at bounding box center [287, 159] width 12 height 12
click at [429, 198] on button "Save & Next" at bounding box center [445, 200] width 61 height 21
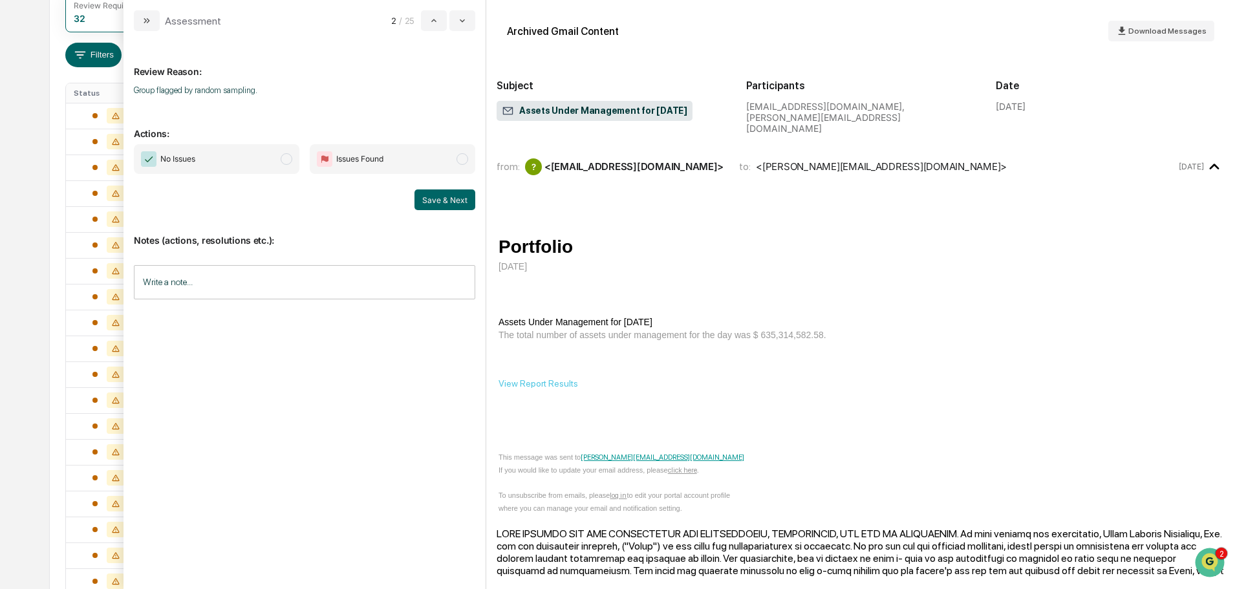
click at [289, 160] on span "modal" at bounding box center [287, 159] width 12 height 12
click at [439, 200] on button "Save & Next" at bounding box center [445, 200] width 61 height 21
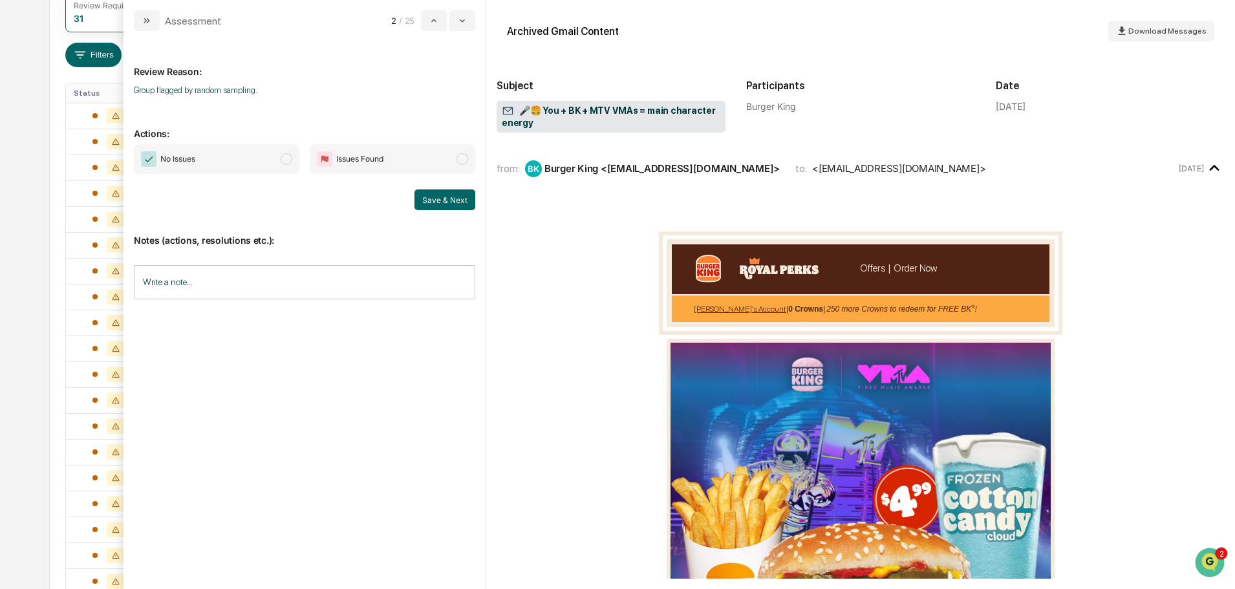
click at [286, 158] on span "modal" at bounding box center [287, 159] width 12 height 12
click at [450, 202] on button "Save & Next" at bounding box center [445, 200] width 61 height 21
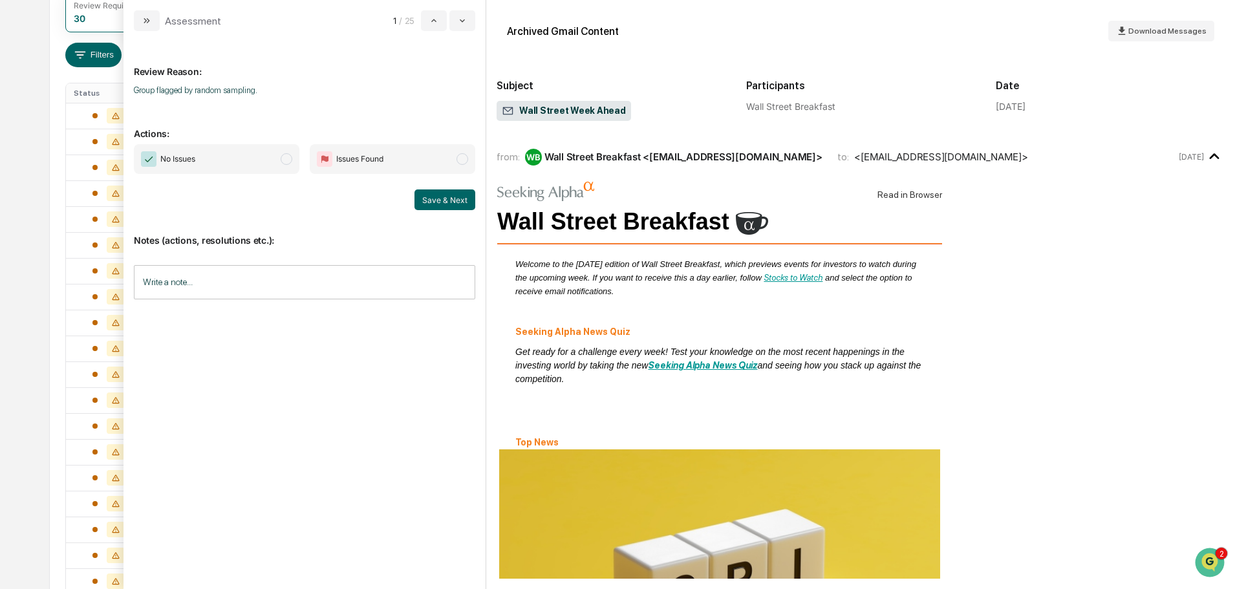
click at [283, 158] on span "modal" at bounding box center [287, 159] width 12 height 12
click at [437, 208] on button "Save & Next" at bounding box center [445, 200] width 61 height 21
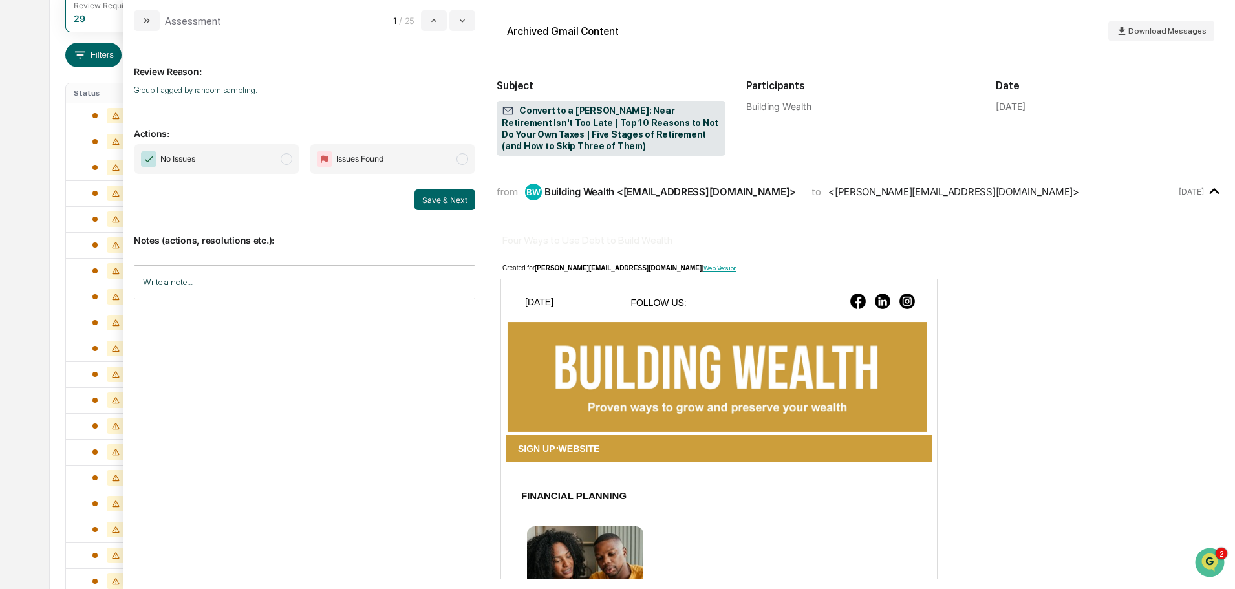
click at [284, 162] on span "modal" at bounding box center [287, 159] width 12 height 12
click at [434, 197] on button "Save & Next" at bounding box center [445, 200] width 61 height 21
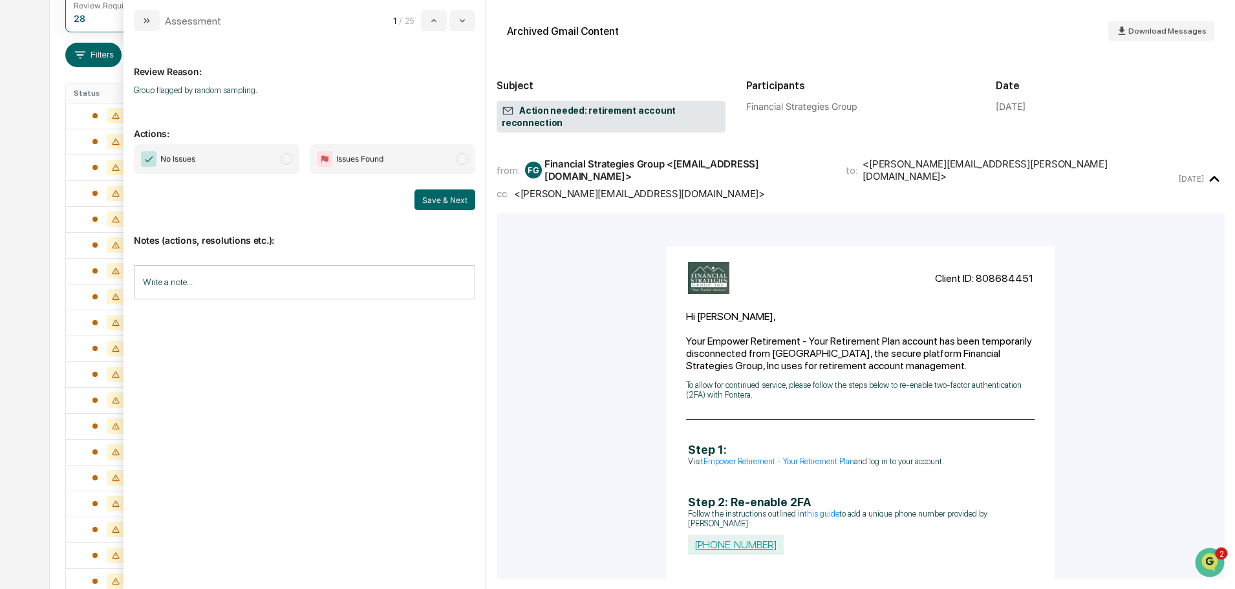
click at [287, 160] on span "modal" at bounding box center [287, 159] width 12 height 12
click at [440, 201] on button "Save & Next" at bounding box center [445, 200] width 61 height 21
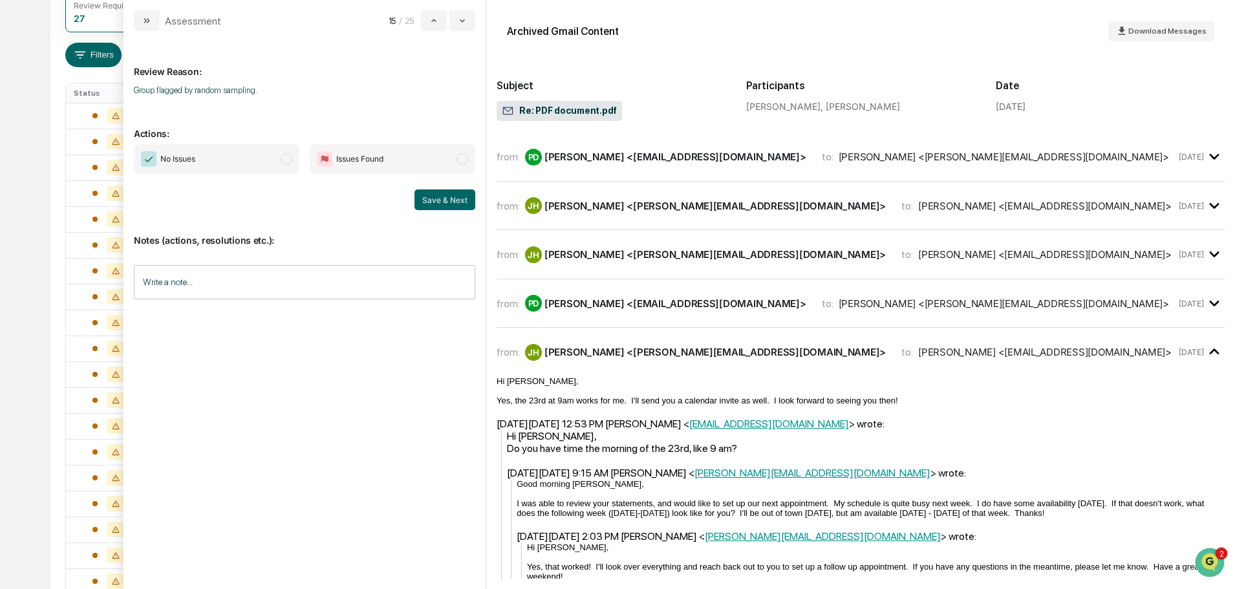
click at [286, 158] on span "modal" at bounding box center [287, 159] width 12 height 12
click at [428, 196] on button "Save & Next" at bounding box center [445, 200] width 61 height 21
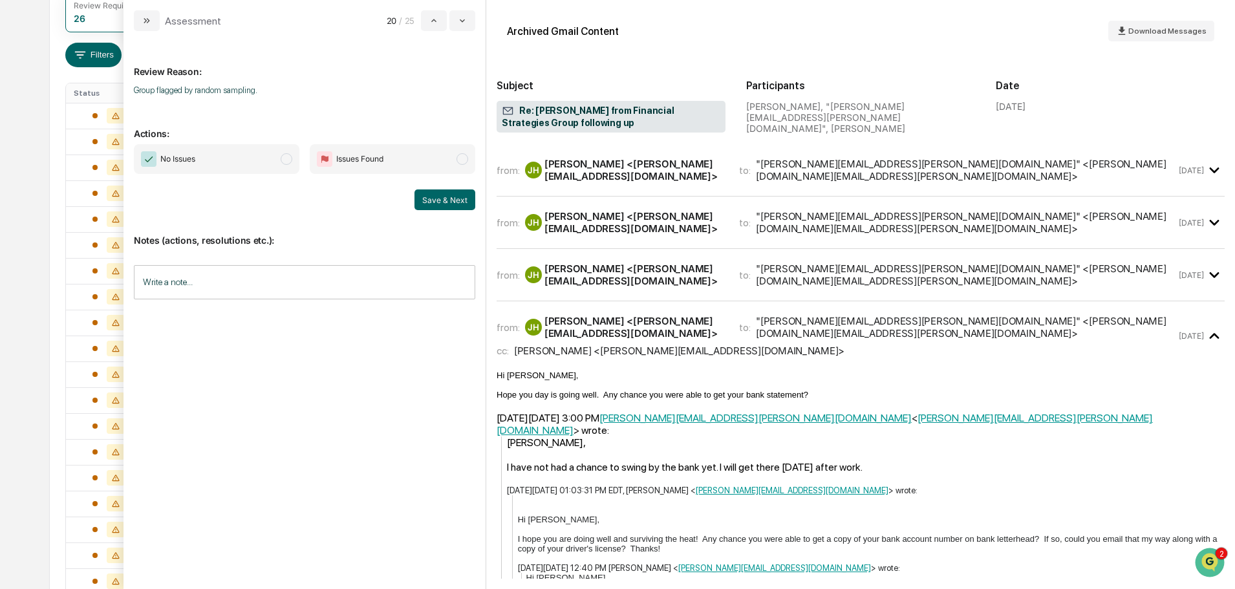
click at [282, 158] on span "modal" at bounding box center [287, 159] width 12 height 12
click at [434, 201] on button "Save & Next" at bounding box center [445, 200] width 61 height 21
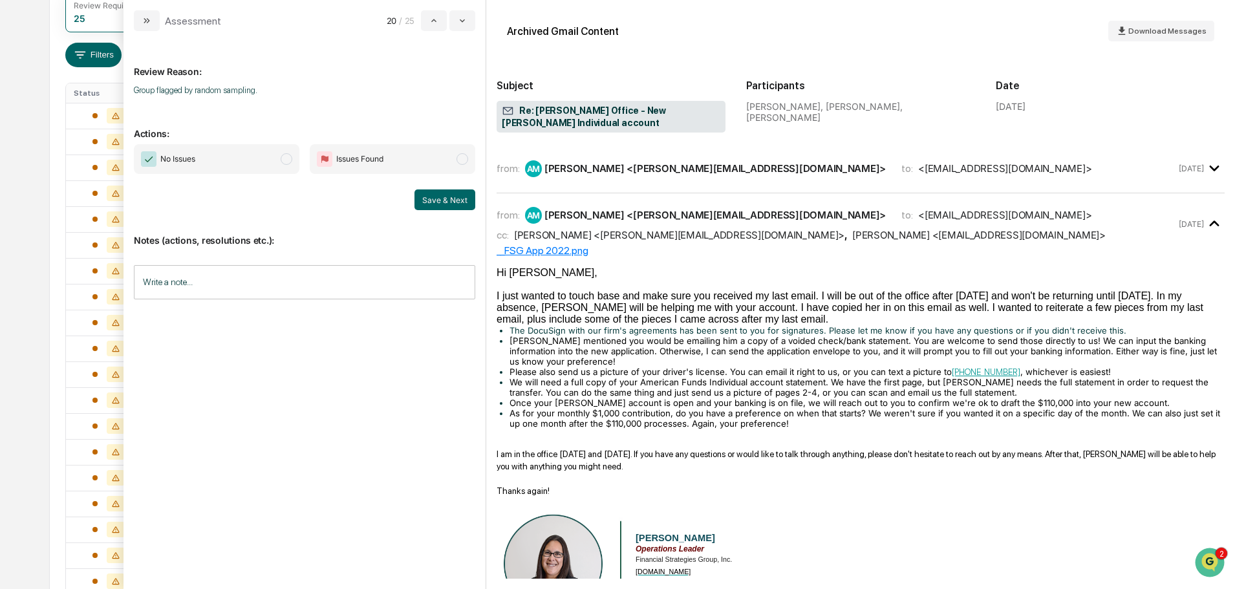
click at [285, 160] on span "modal" at bounding box center [287, 159] width 12 height 12
click at [434, 197] on button "Save & Next" at bounding box center [445, 200] width 61 height 21
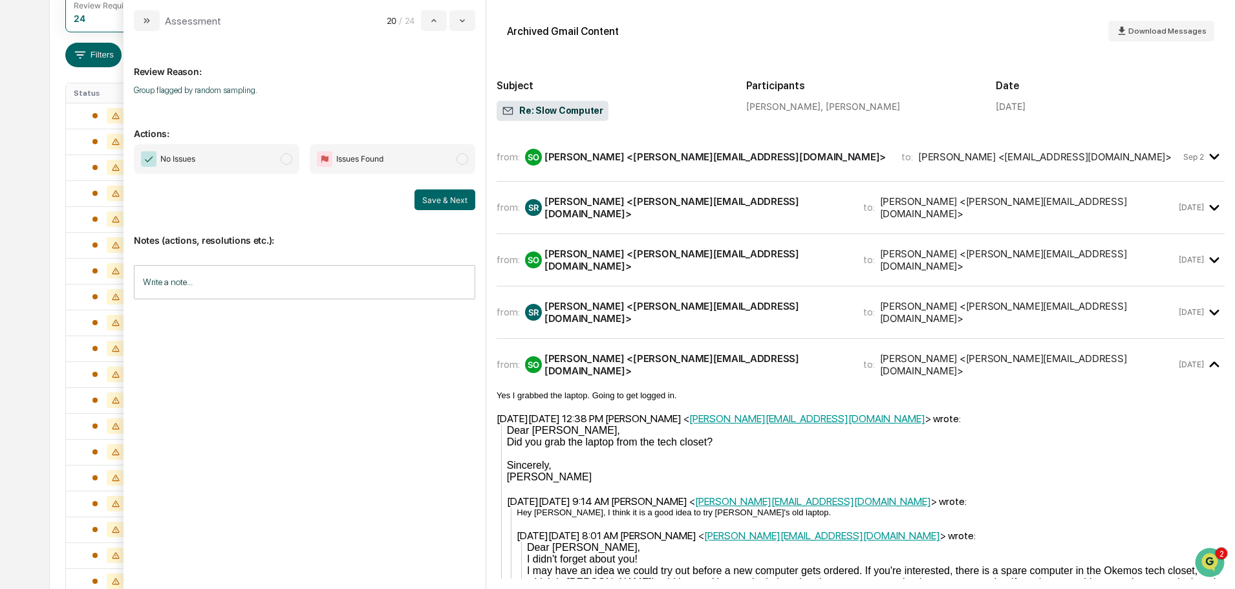
click at [287, 160] on span "modal" at bounding box center [287, 159] width 12 height 12
click at [452, 199] on button "Save & Next" at bounding box center [445, 200] width 61 height 21
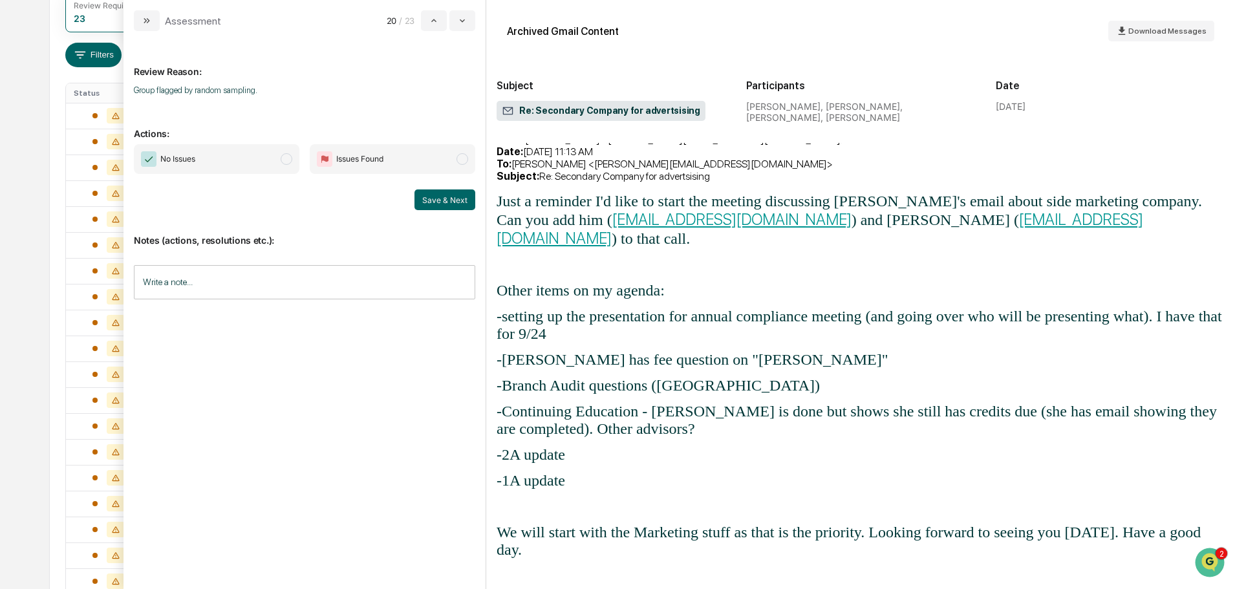
scroll to position [906, 0]
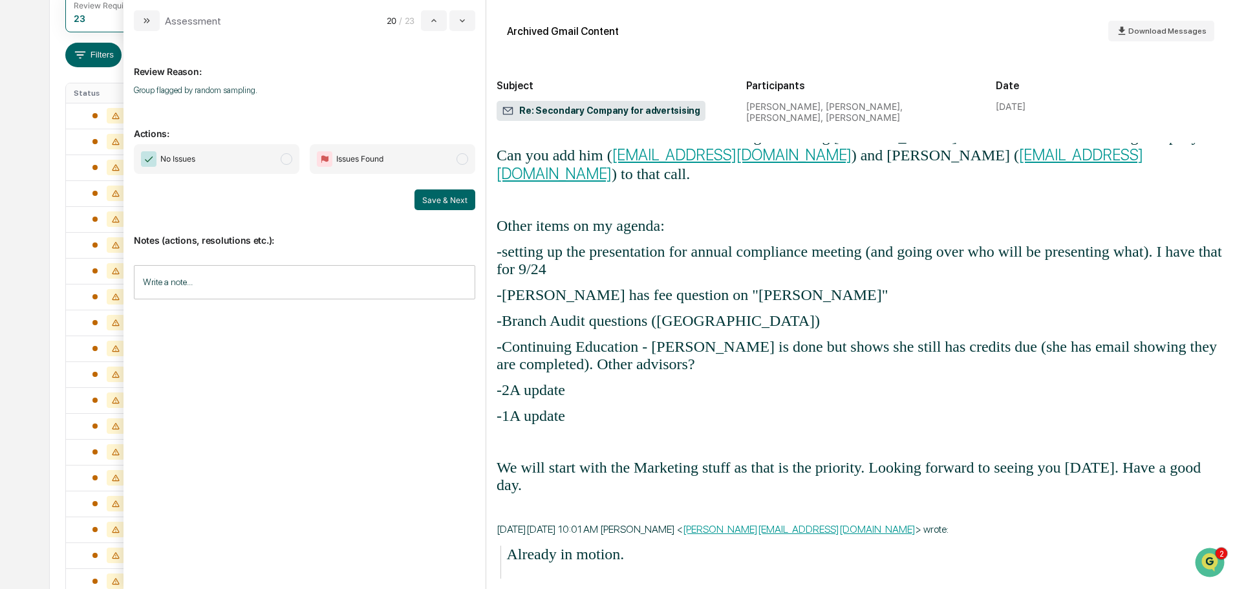
drag, startPoint x: 290, startPoint y: 160, endPoint x: 280, endPoint y: 162, distance: 9.8
click at [290, 160] on span "modal" at bounding box center [287, 159] width 12 height 12
click at [435, 197] on button "Save & Next" at bounding box center [445, 200] width 61 height 21
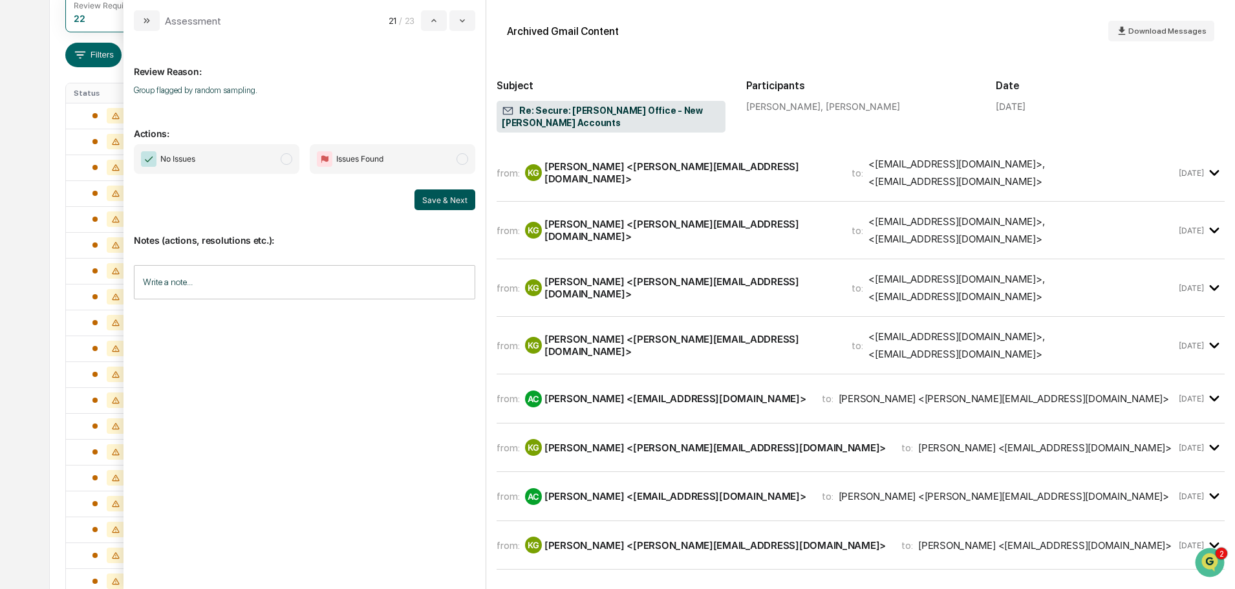
click at [287, 160] on span "modal" at bounding box center [287, 159] width 12 height 12
click at [432, 199] on button "Save & Next" at bounding box center [445, 200] width 61 height 21
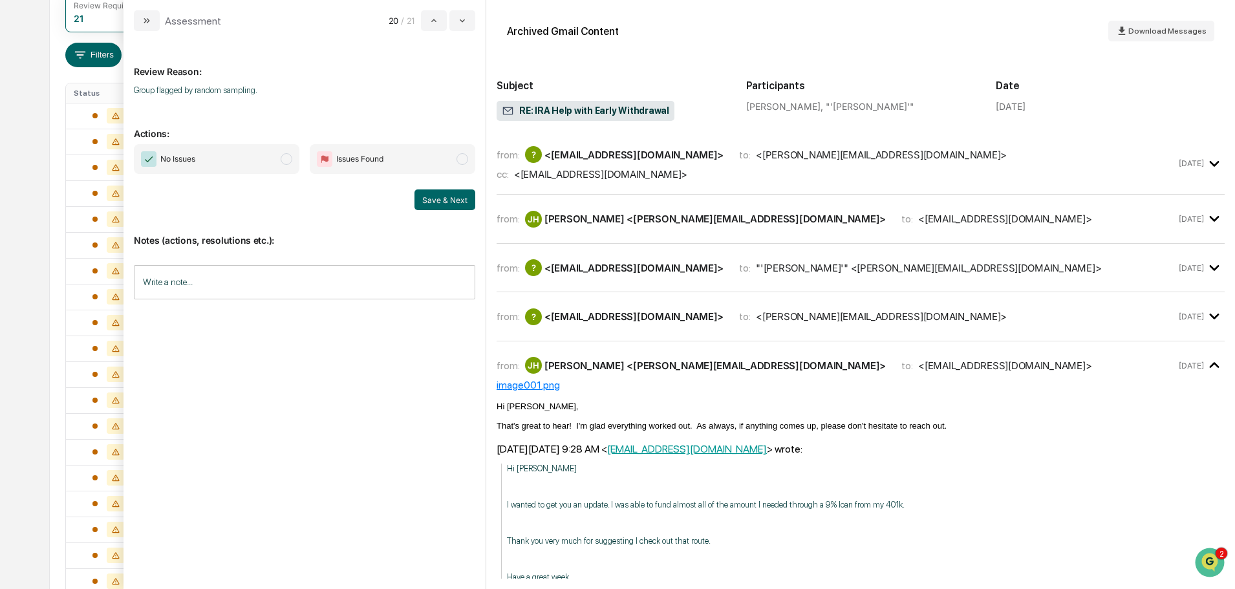
click at [287, 160] on span "modal" at bounding box center [287, 159] width 12 height 12
click at [429, 201] on button "Save & Next" at bounding box center [445, 200] width 61 height 21
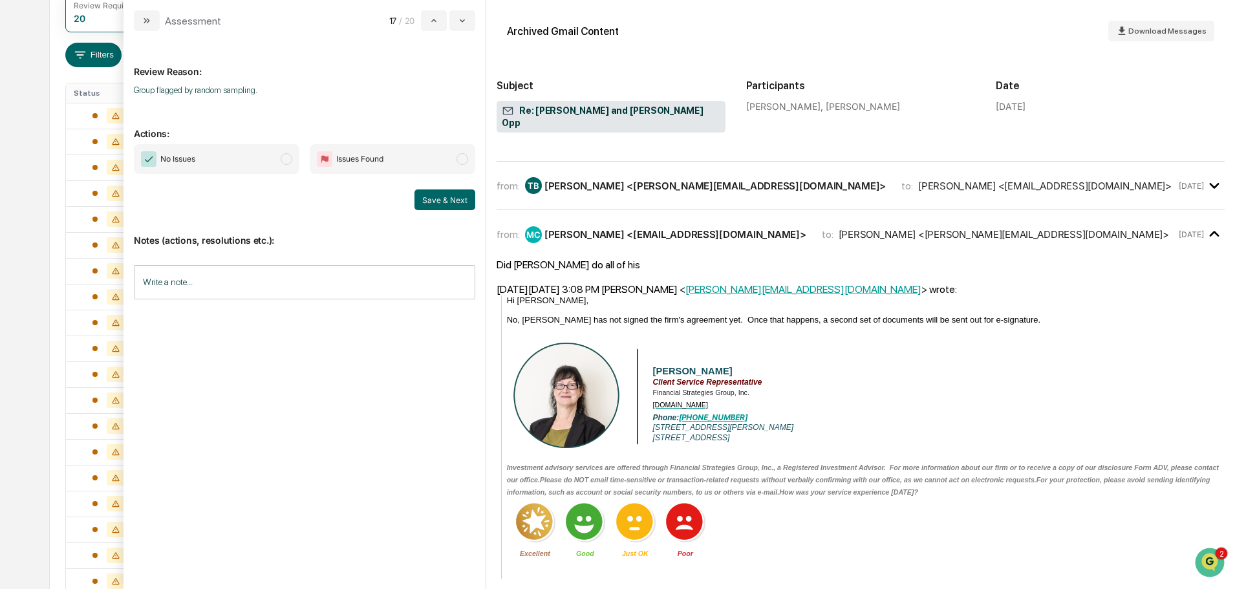
scroll to position [65, 0]
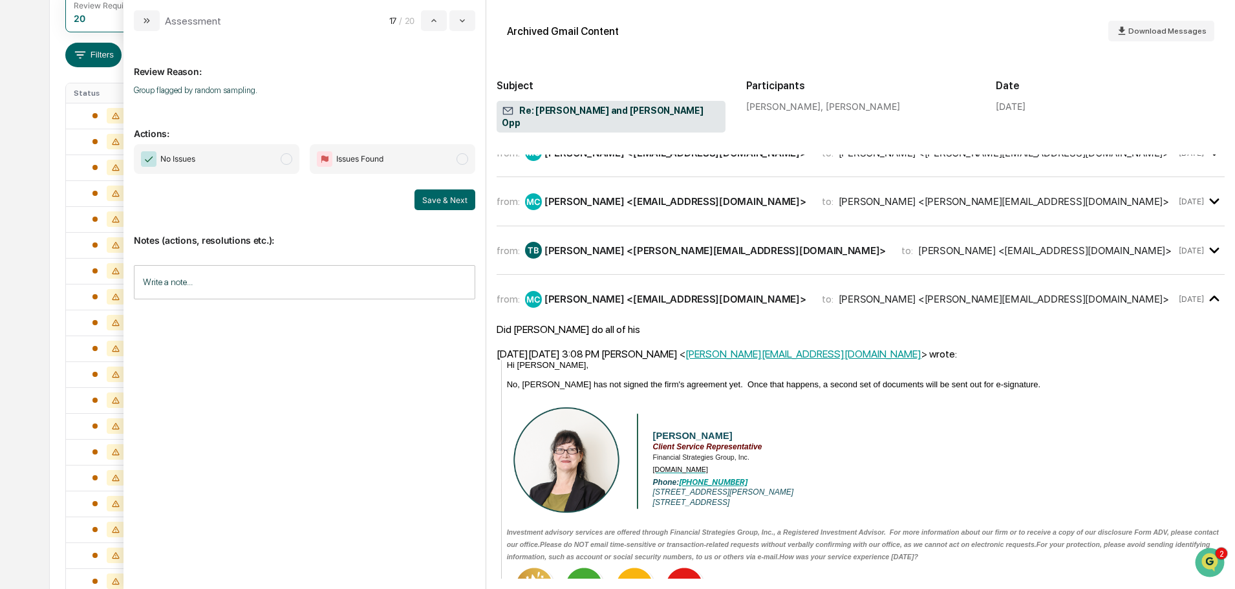
click at [285, 160] on span "modal" at bounding box center [287, 159] width 12 height 12
click at [436, 199] on button "Save & Next" at bounding box center [445, 200] width 61 height 21
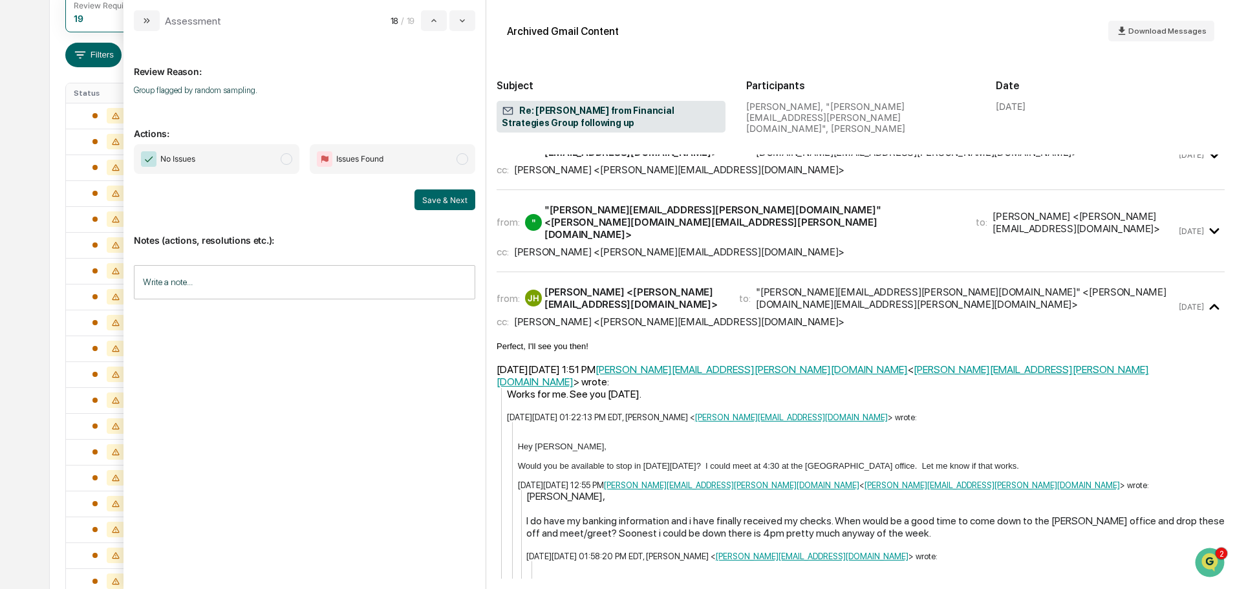
scroll to position [259, 0]
click at [286, 159] on span "modal" at bounding box center [287, 159] width 12 height 12
click at [432, 196] on button "Save & Next" at bounding box center [445, 200] width 61 height 21
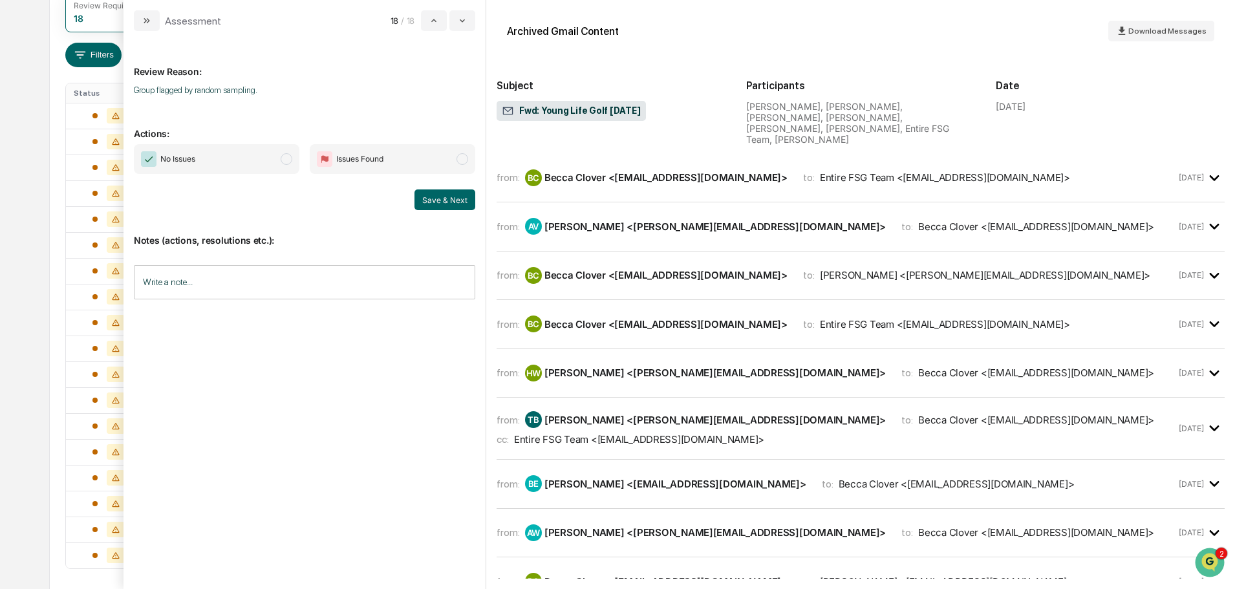
click at [289, 160] on span "modal" at bounding box center [287, 159] width 12 height 12
click at [435, 200] on button "Save & Next" at bounding box center [445, 200] width 61 height 21
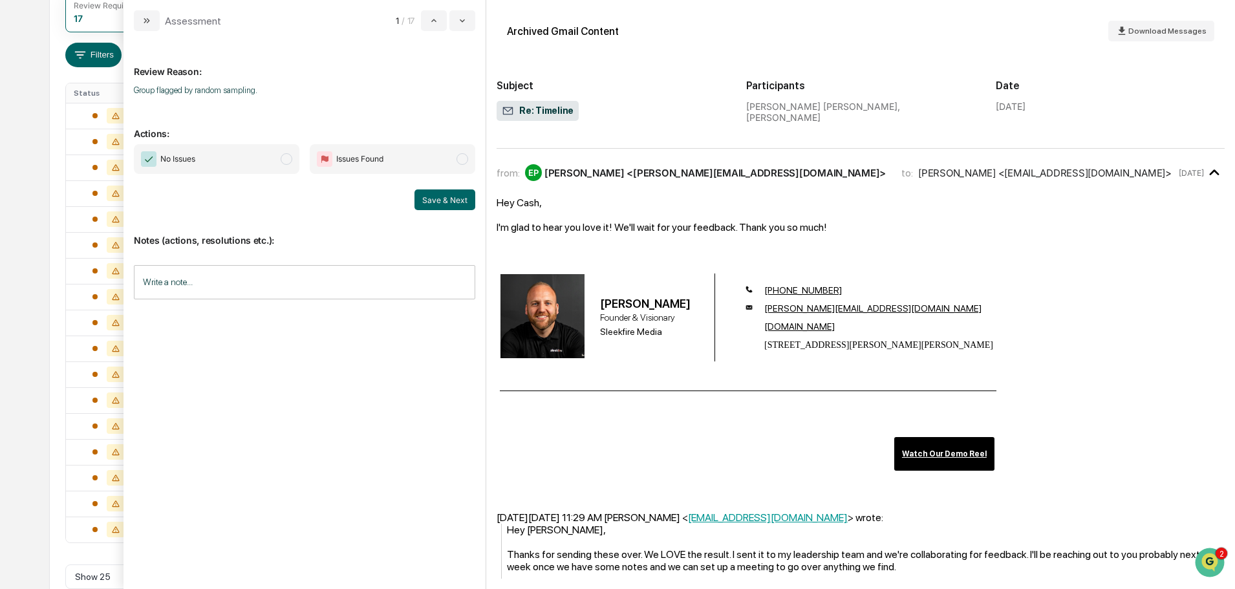
scroll to position [323, 0]
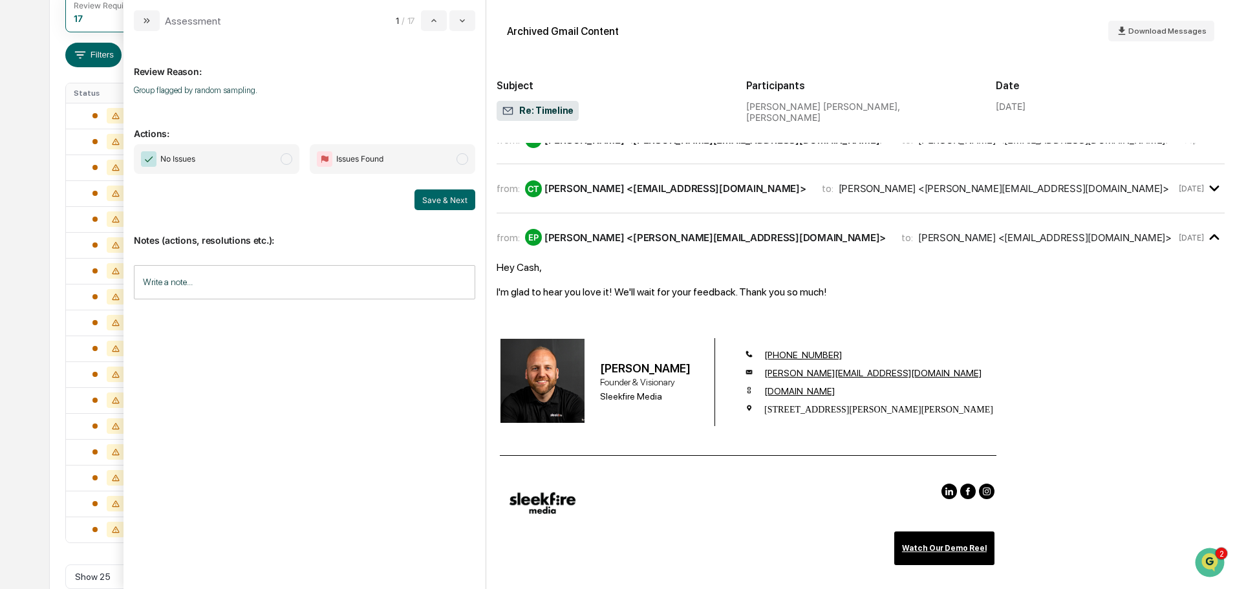
click at [287, 159] on span "modal" at bounding box center [287, 159] width 12 height 12
click at [424, 199] on button "Save & Next" at bounding box center [445, 200] width 61 height 21
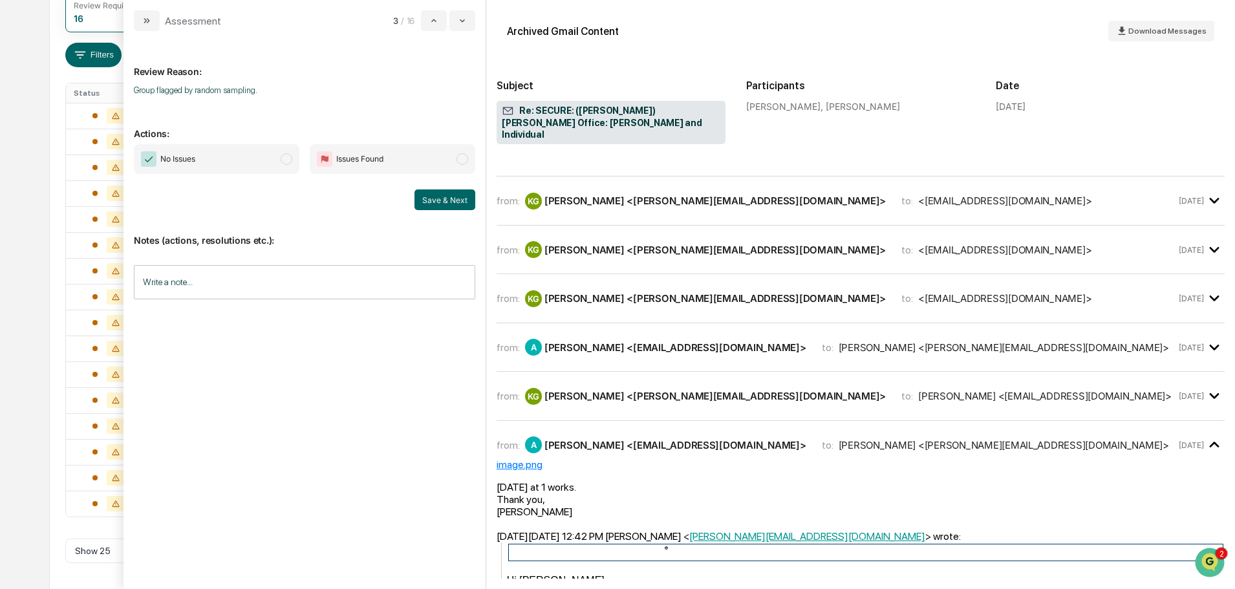
scroll to position [259, 0]
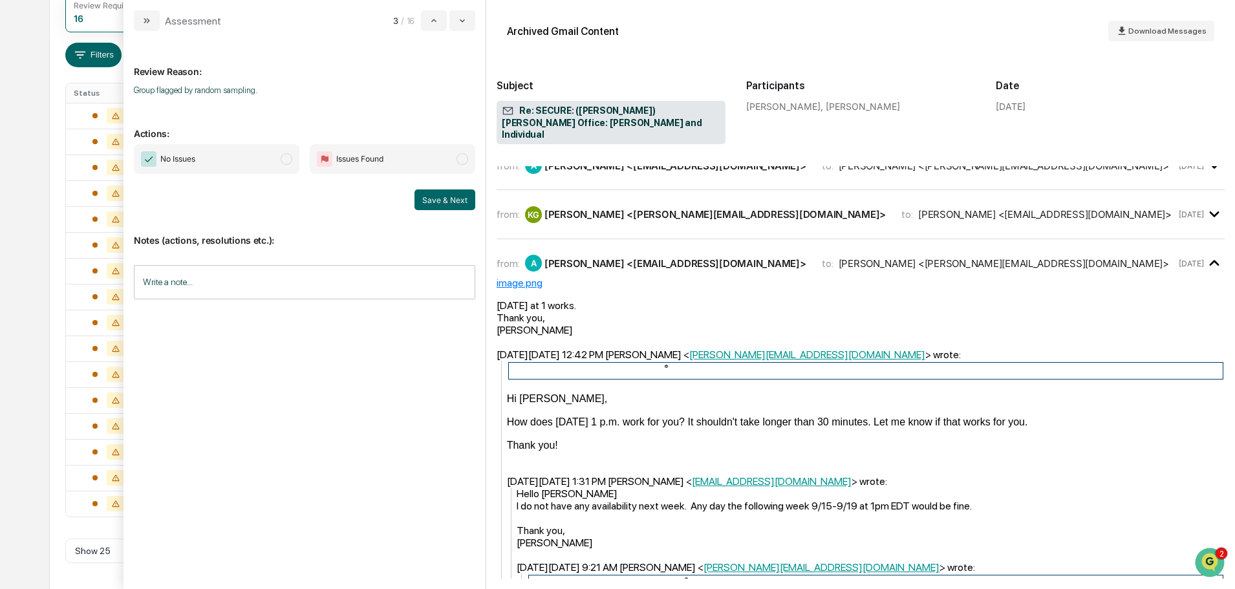
click at [287, 158] on span "modal" at bounding box center [287, 159] width 12 height 12
click at [446, 199] on button "Save & Next" at bounding box center [445, 200] width 61 height 21
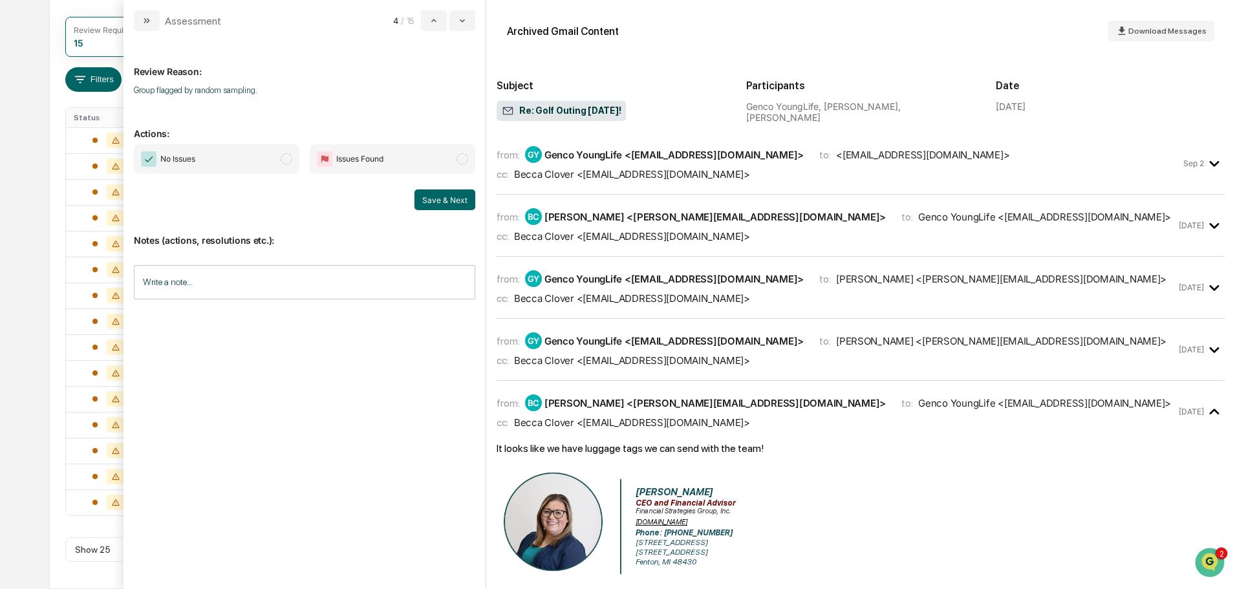
scroll to position [169, 0]
click at [286, 157] on span "modal" at bounding box center [287, 159] width 12 height 12
click at [450, 196] on button "Save & Next" at bounding box center [445, 200] width 61 height 21
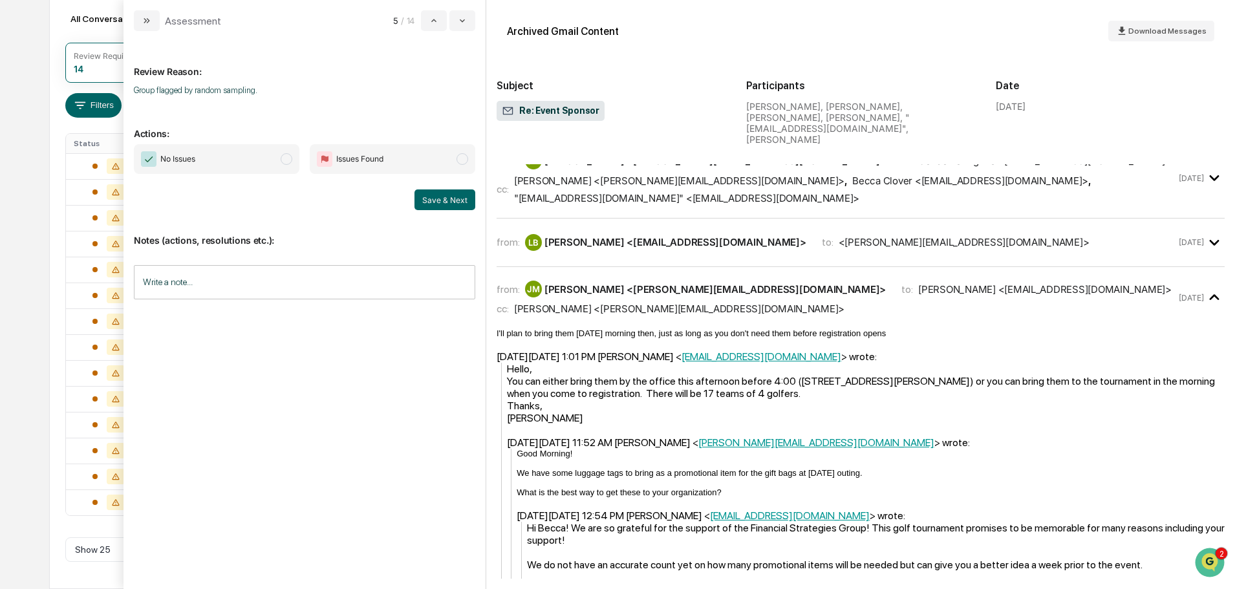
scroll to position [259, 0]
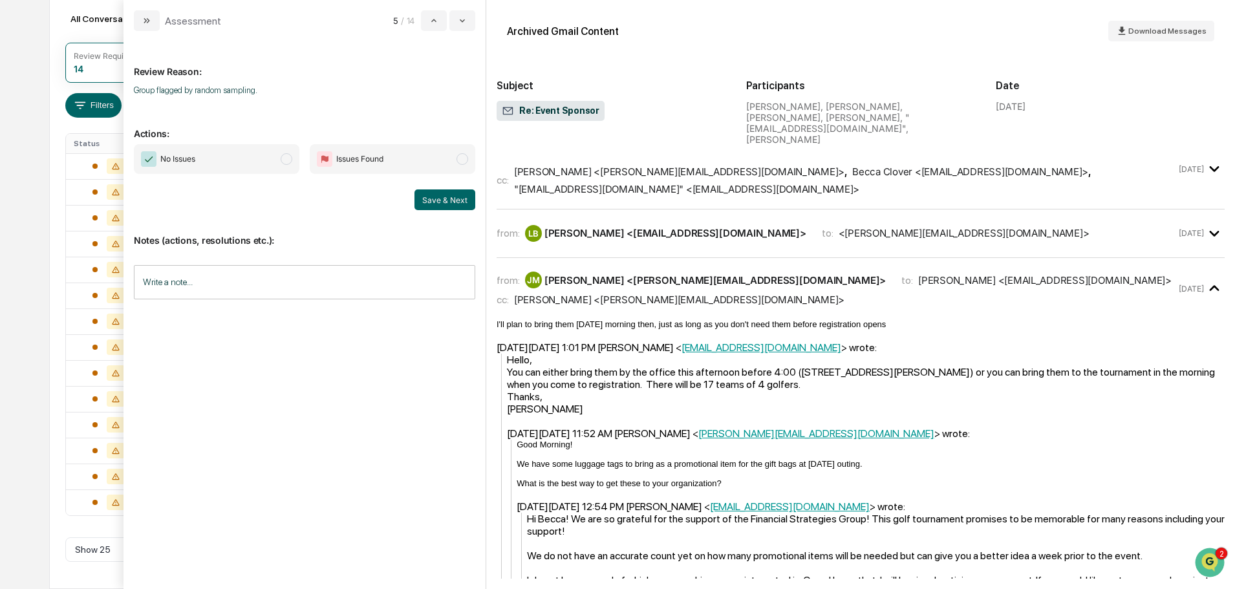
click at [287, 159] on span "modal" at bounding box center [287, 159] width 12 height 12
click at [440, 199] on button "Save & Next" at bounding box center [445, 200] width 61 height 21
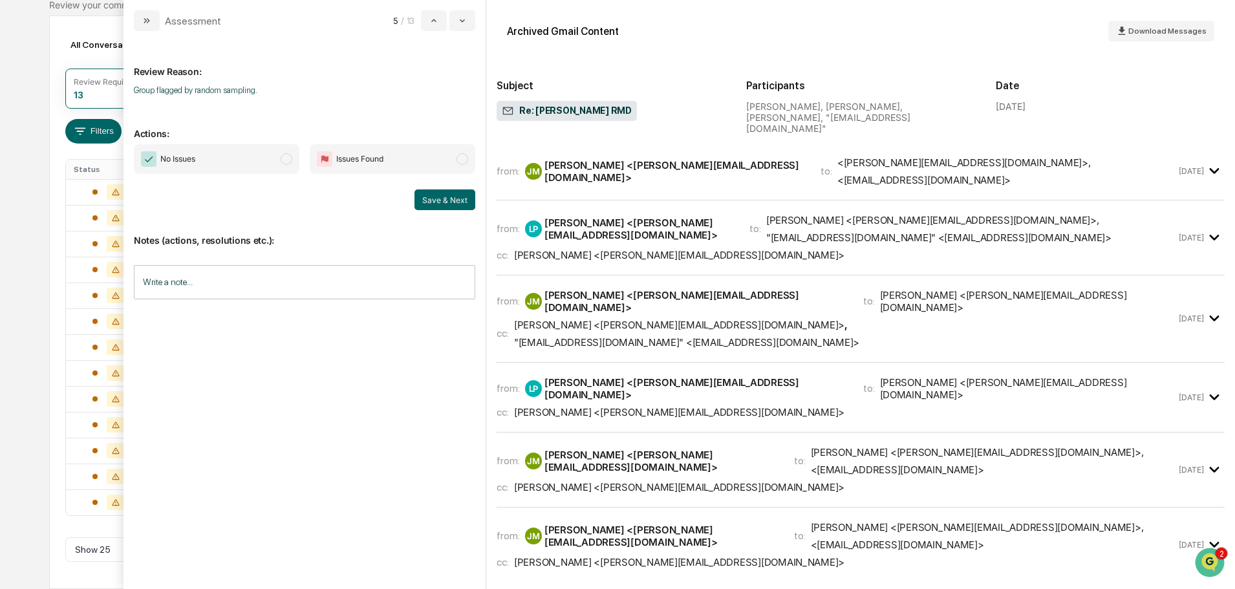
scroll to position [118, 0]
click at [279, 158] on span "No Issues" at bounding box center [217, 159] width 166 height 30
click at [450, 198] on button "Save & Next" at bounding box center [445, 200] width 61 height 21
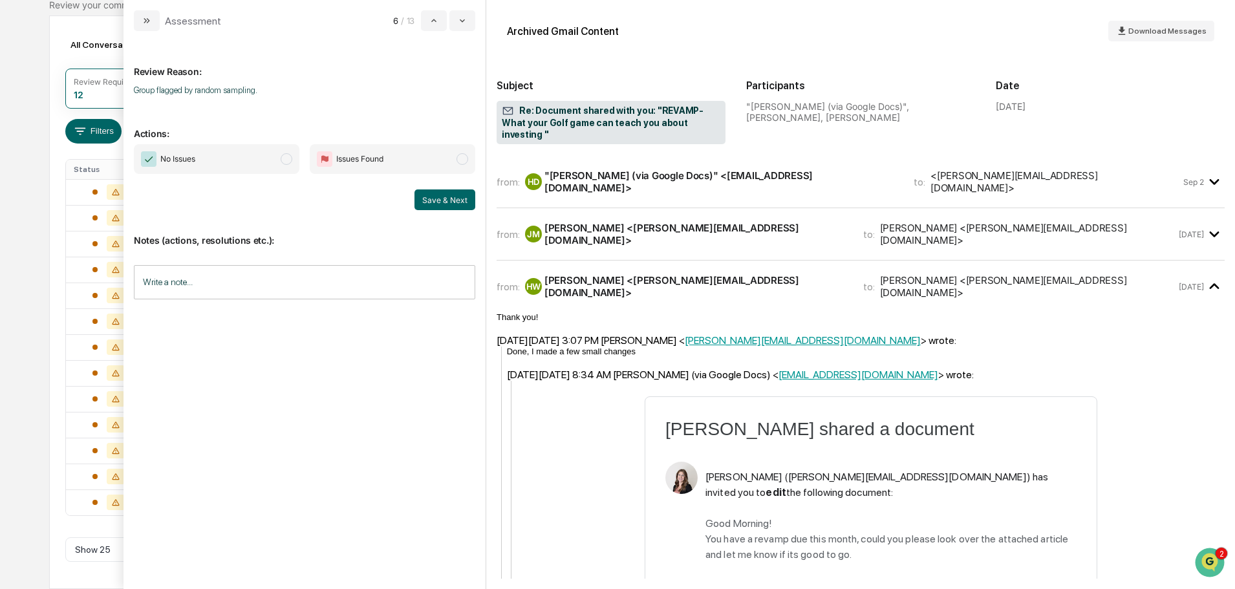
scroll to position [92, 0]
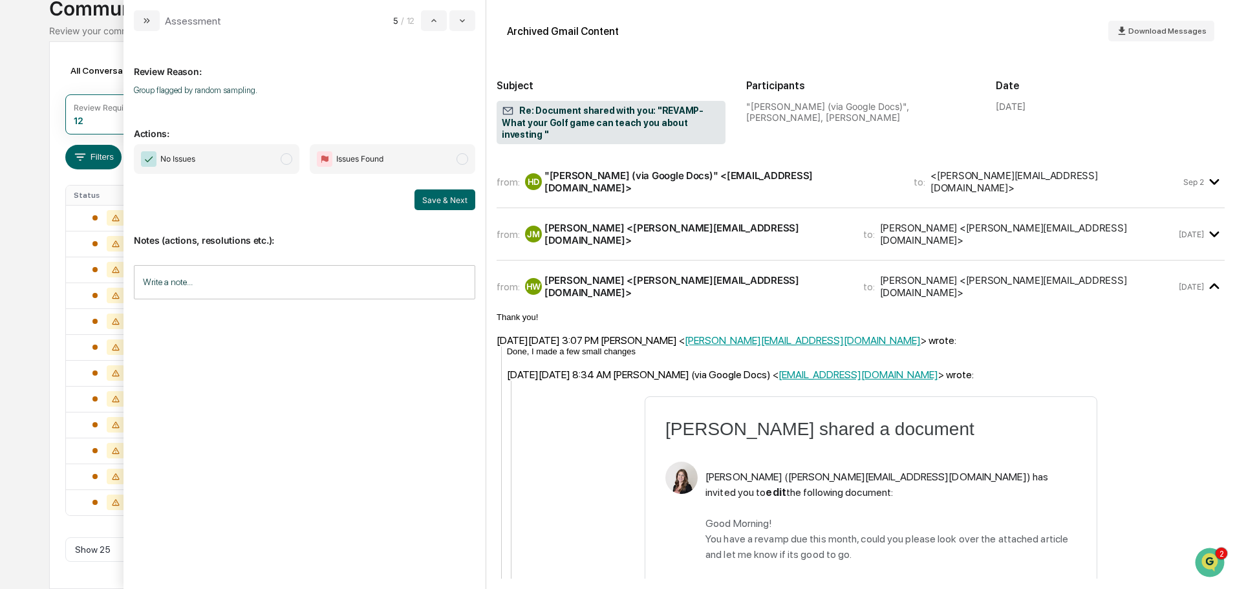
click at [282, 158] on span "modal" at bounding box center [287, 159] width 12 height 12
click at [438, 205] on button "Save & Next" at bounding box center [445, 200] width 61 height 21
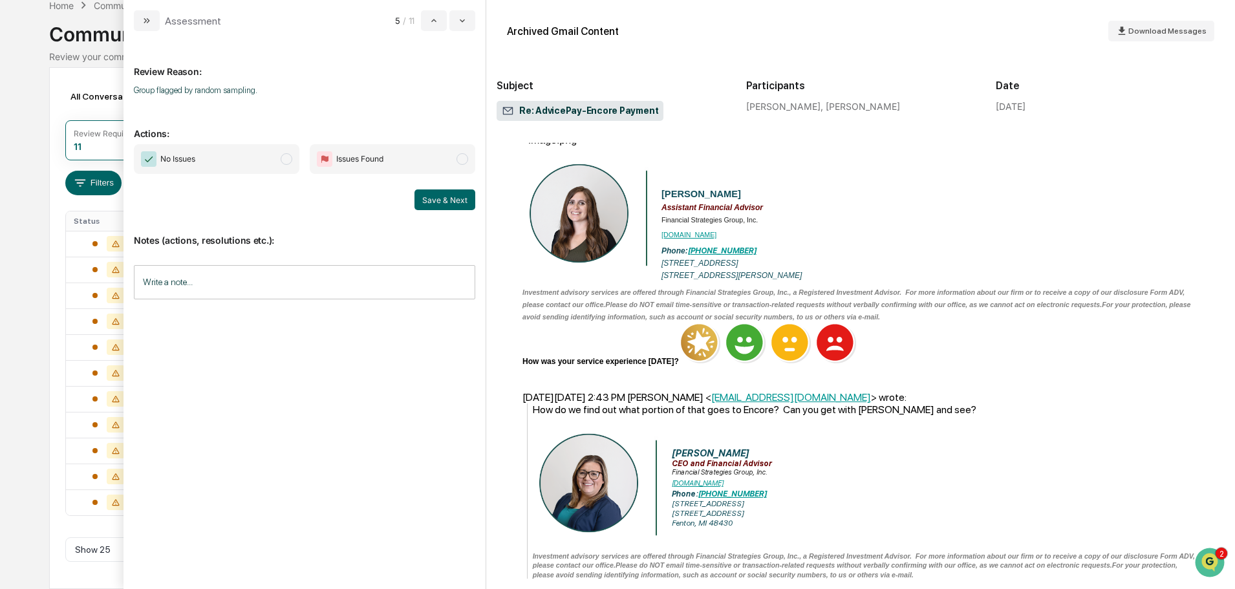
scroll to position [841, 0]
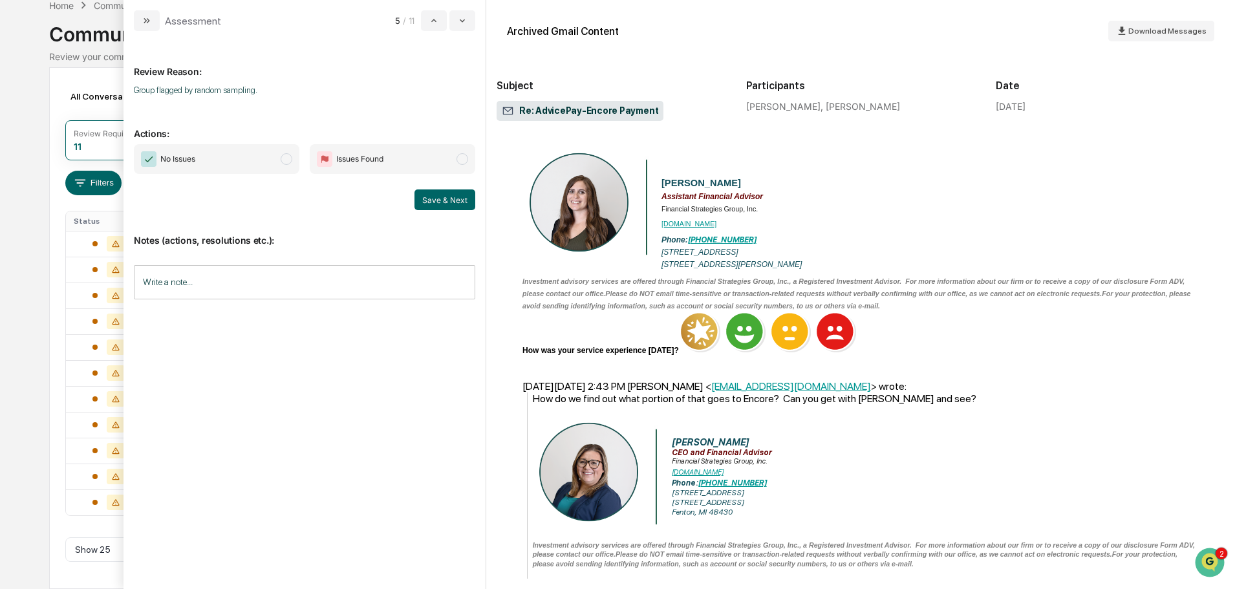
click at [287, 162] on span "modal" at bounding box center [287, 159] width 12 height 12
click at [430, 204] on button "Save & Next" at bounding box center [445, 200] width 61 height 21
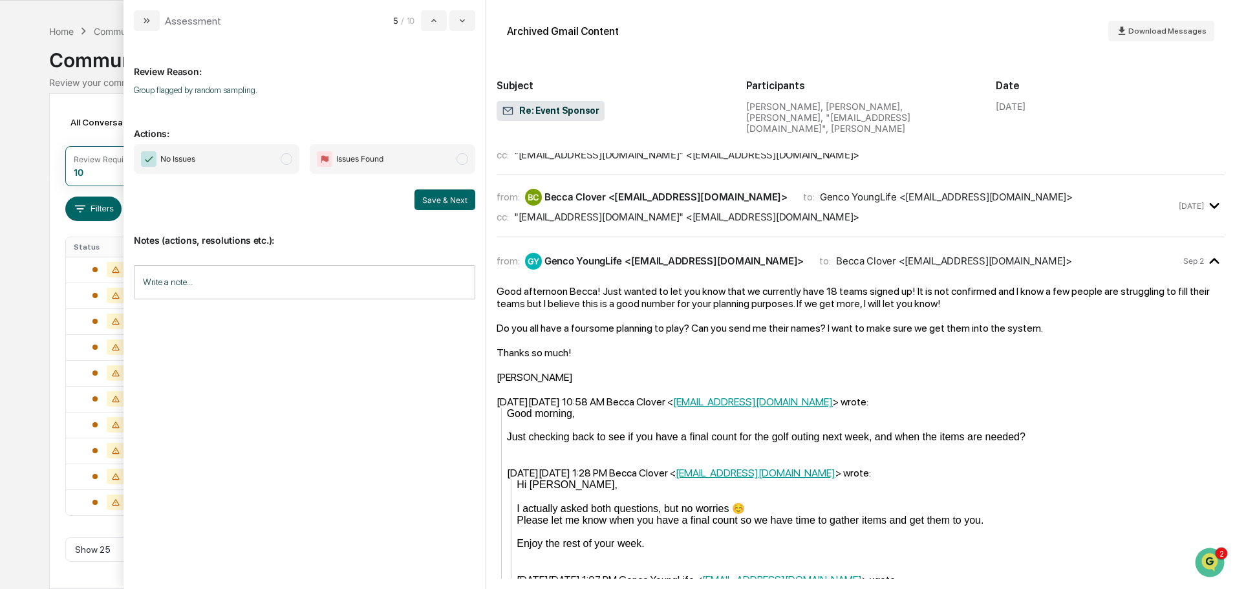
scroll to position [323, 0]
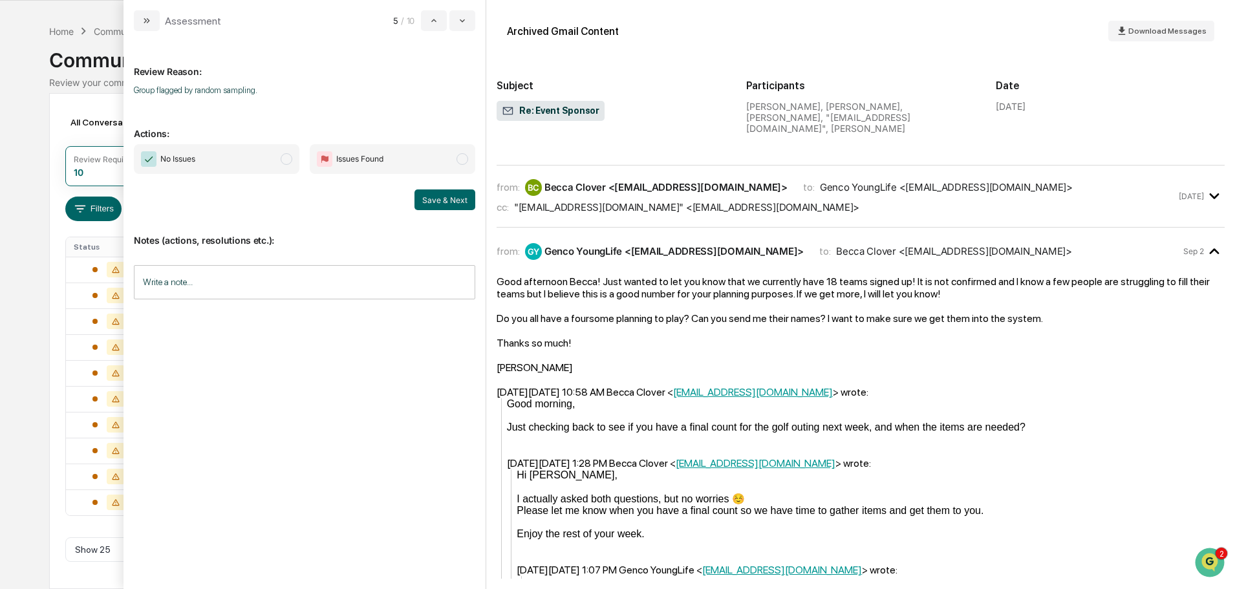
click at [287, 161] on span "modal" at bounding box center [287, 159] width 12 height 12
click at [433, 202] on button "Save & Next" at bounding box center [445, 200] width 61 height 21
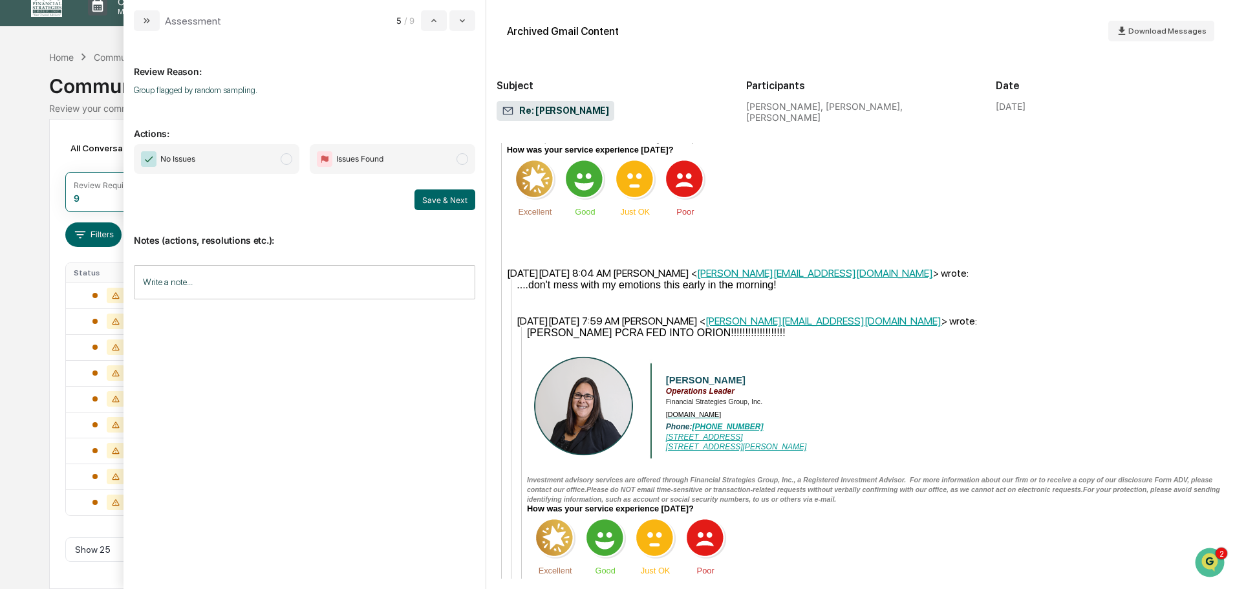
scroll to position [1488, 0]
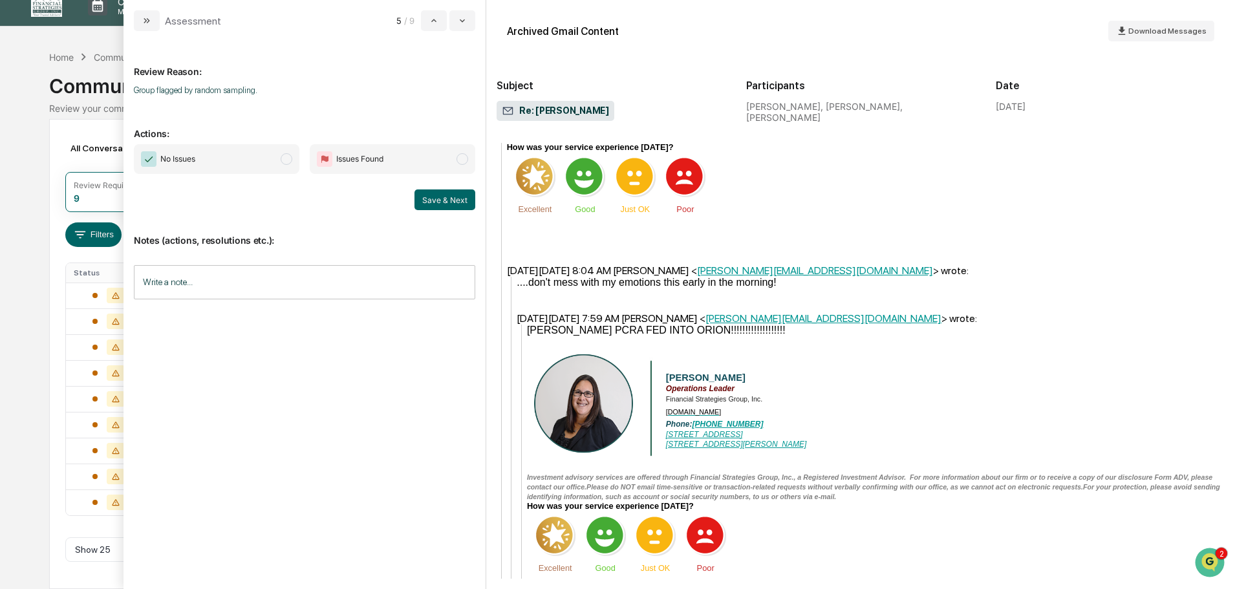
click at [288, 161] on span "modal" at bounding box center [287, 159] width 12 height 12
click at [432, 199] on button "Save & Next" at bounding box center [445, 200] width 61 height 21
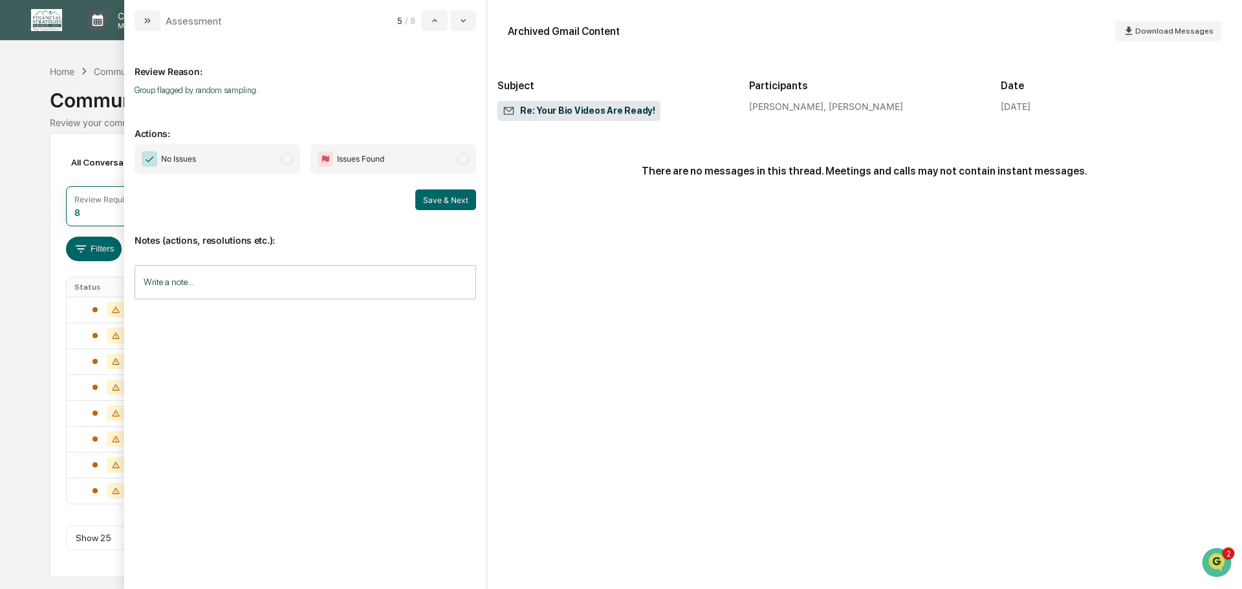
click at [287, 158] on span "modal" at bounding box center [287, 159] width 12 height 12
click at [453, 200] on button "Save & Next" at bounding box center [445, 200] width 61 height 21
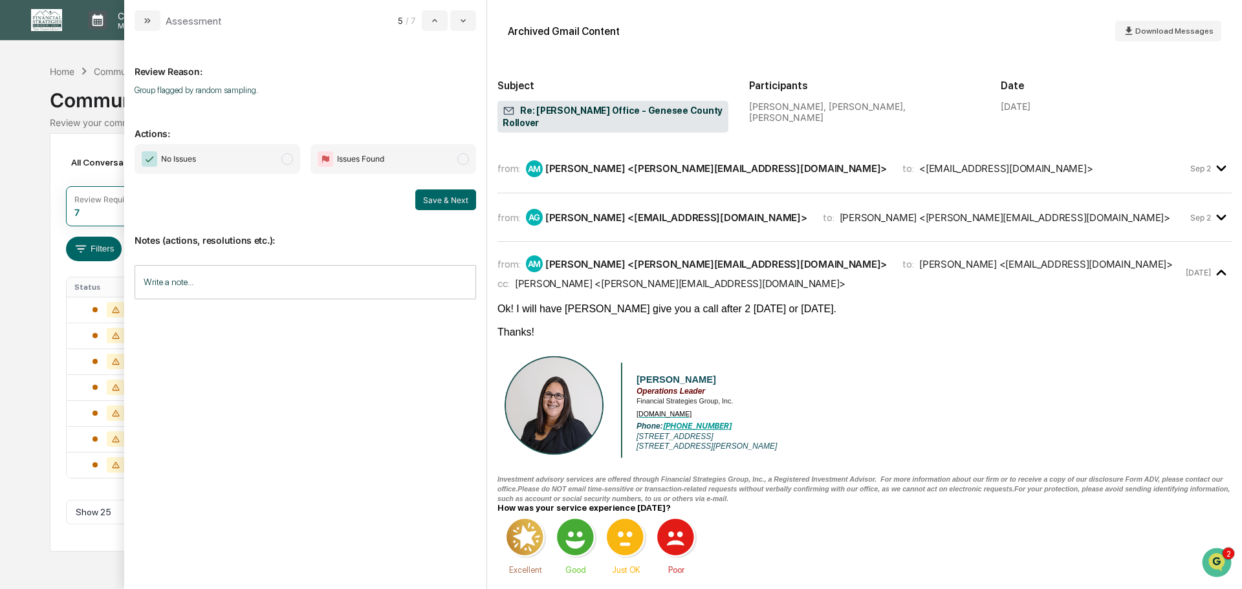
click at [285, 158] on span "modal" at bounding box center [287, 159] width 12 height 12
click at [440, 201] on button "Save & Next" at bounding box center [445, 200] width 61 height 21
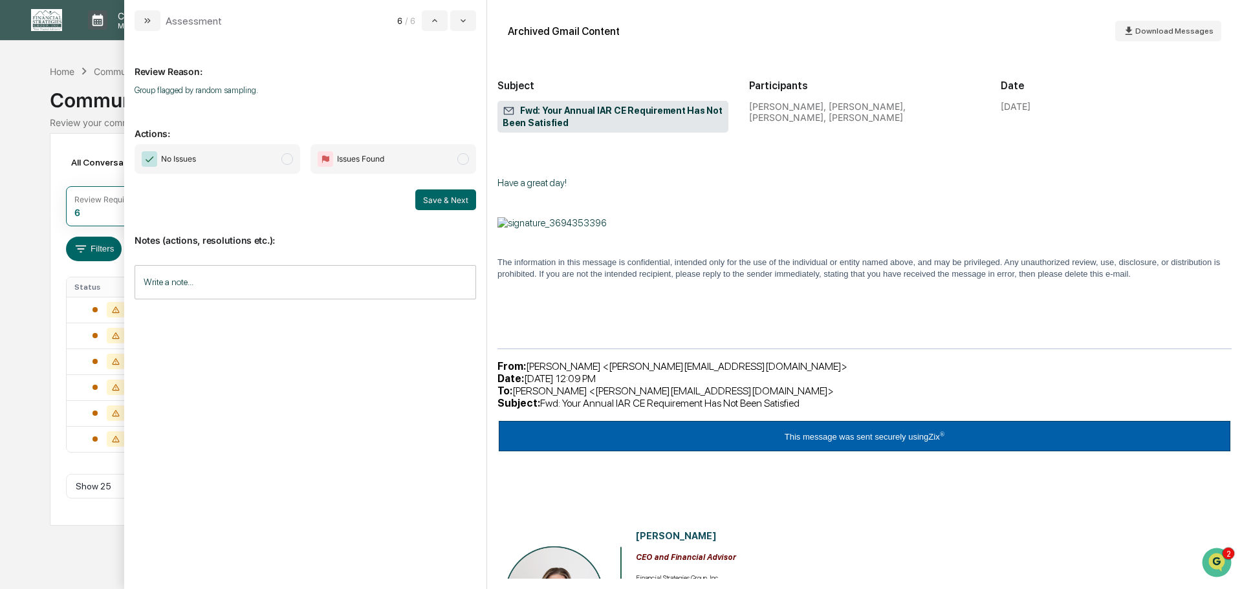
scroll to position [906, 0]
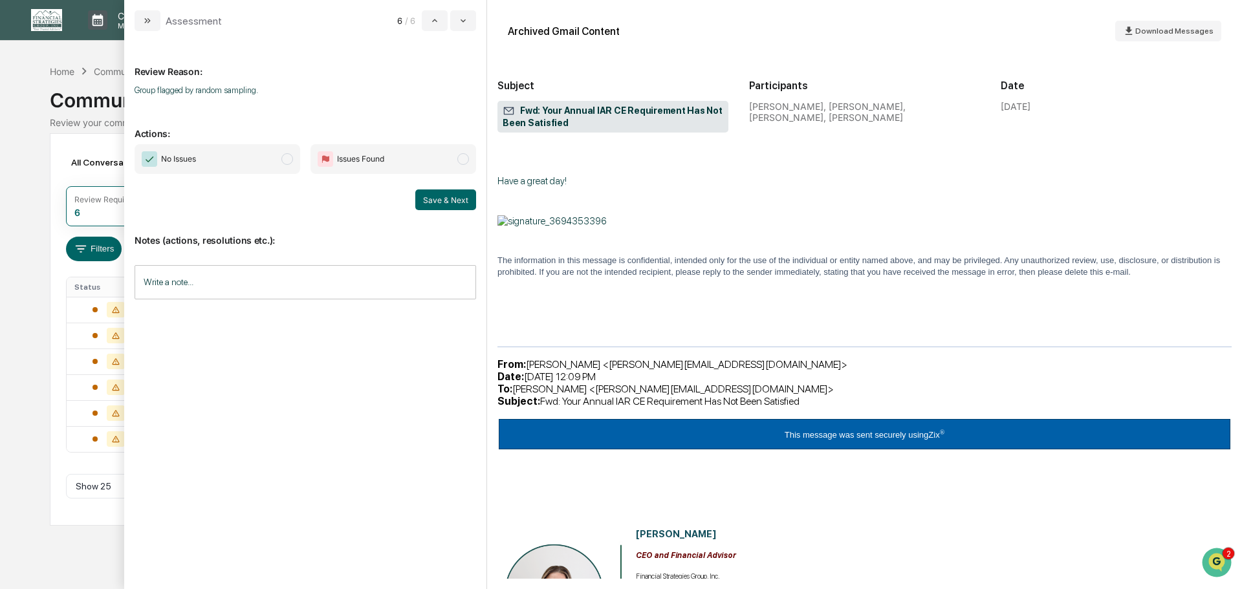
click at [288, 160] on span "modal" at bounding box center [287, 159] width 12 height 12
click at [450, 203] on button "Save & Next" at bounding box center [445, 200] width 61 height 21
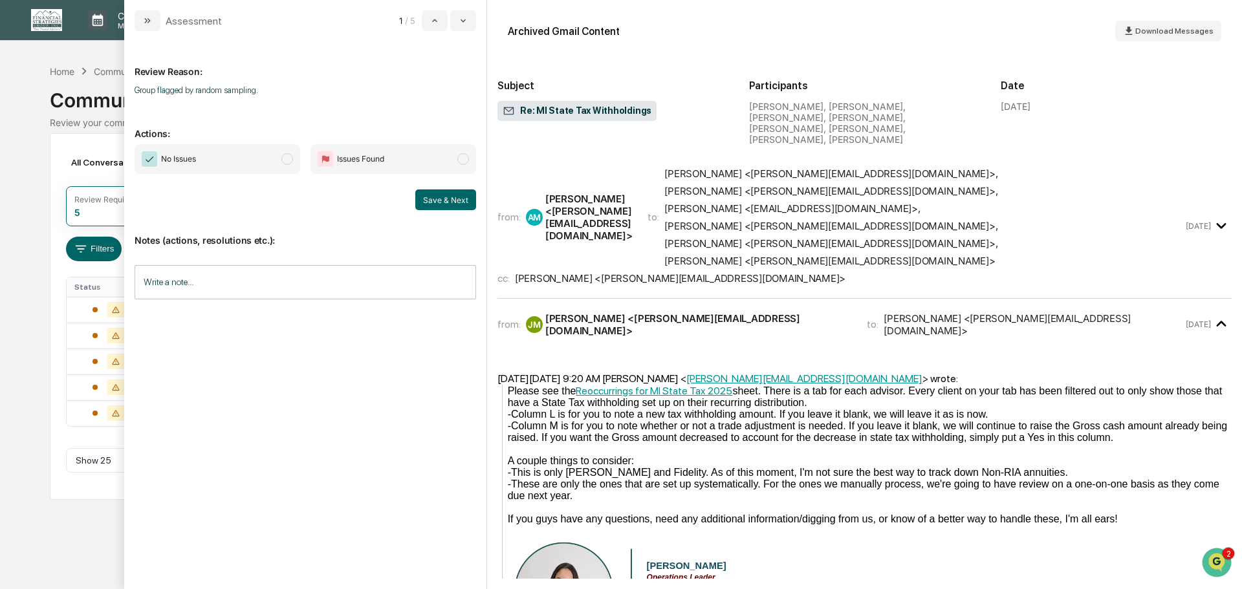
click at [289, 159] on span "modal" at bounding box center [287, 159] width 12 height 12
click at [434, 201] on button "Save & Next" at bounding box center [445, 200] width 61 height 21
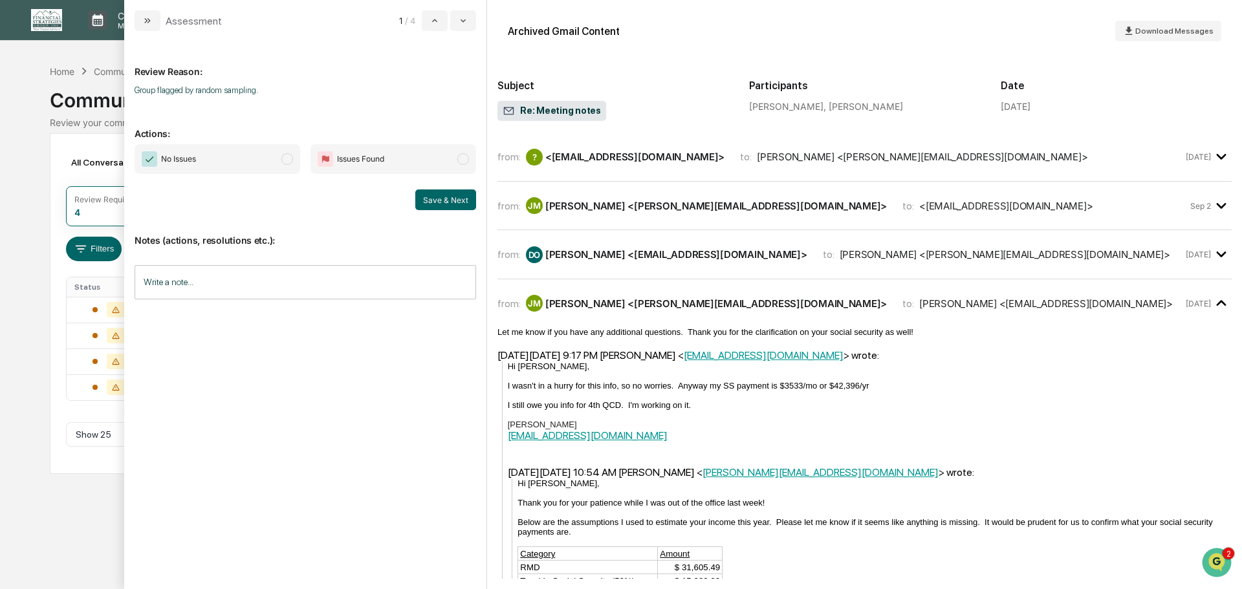
click at [283, 157] on span "modal" at bounding box center [287, 159] width 12 height 12
click at [433, 199] on button "Save & Next" at bounding box center [445, 200] width 61 height 21
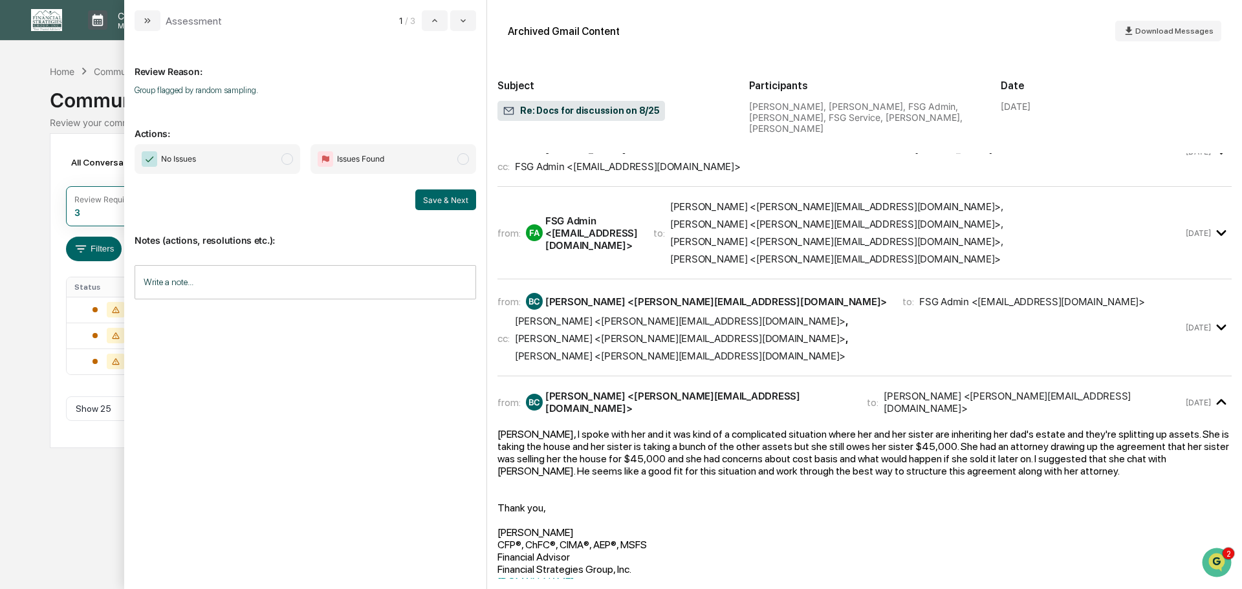
scroll to position [453, 0]
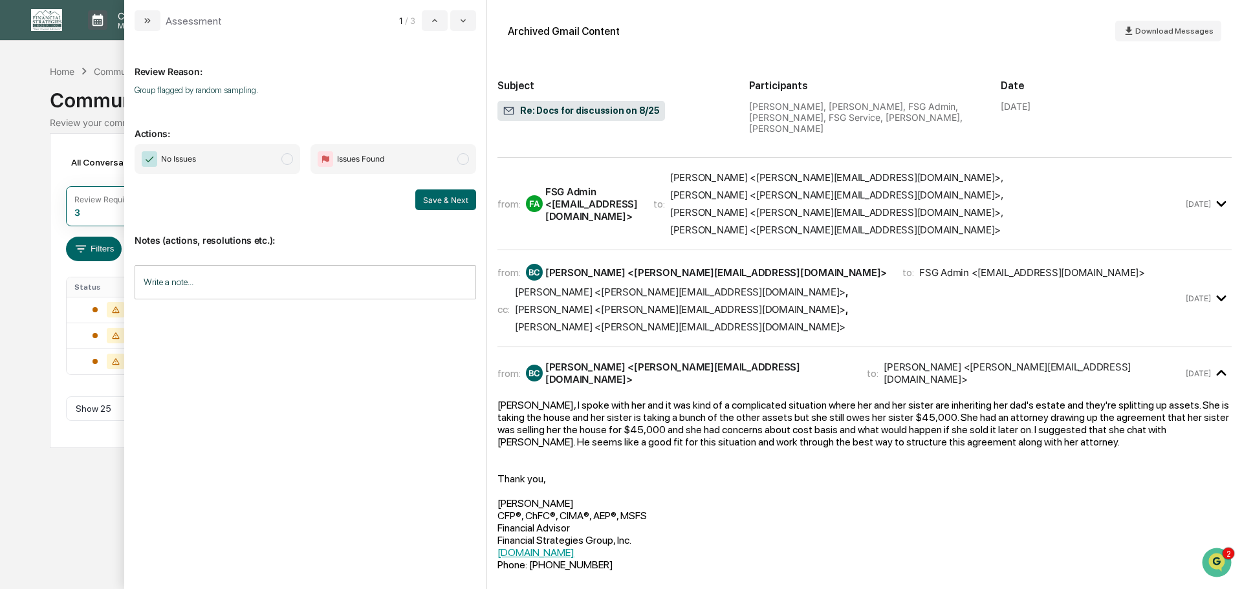
click at [284, 160] on span "modal" at bounding box center [287, 159] width 12 height 12
click at [442, 206] on button "Save & Next" at bounding box center [445, 200] width 61 height 21
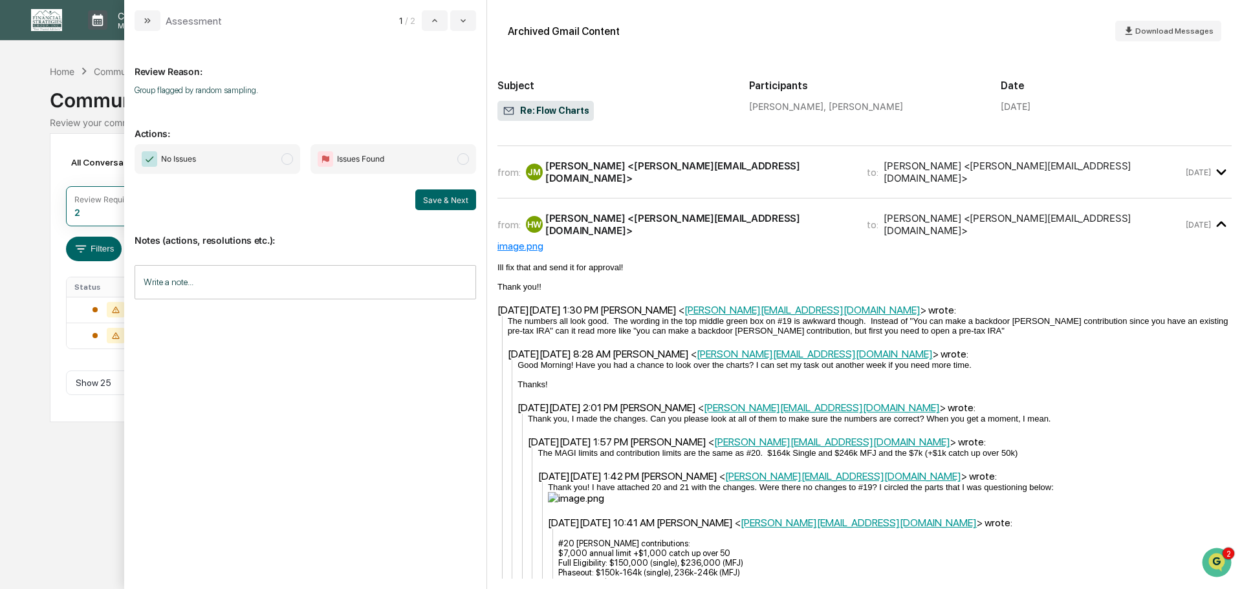
scroll to position [323, 0]
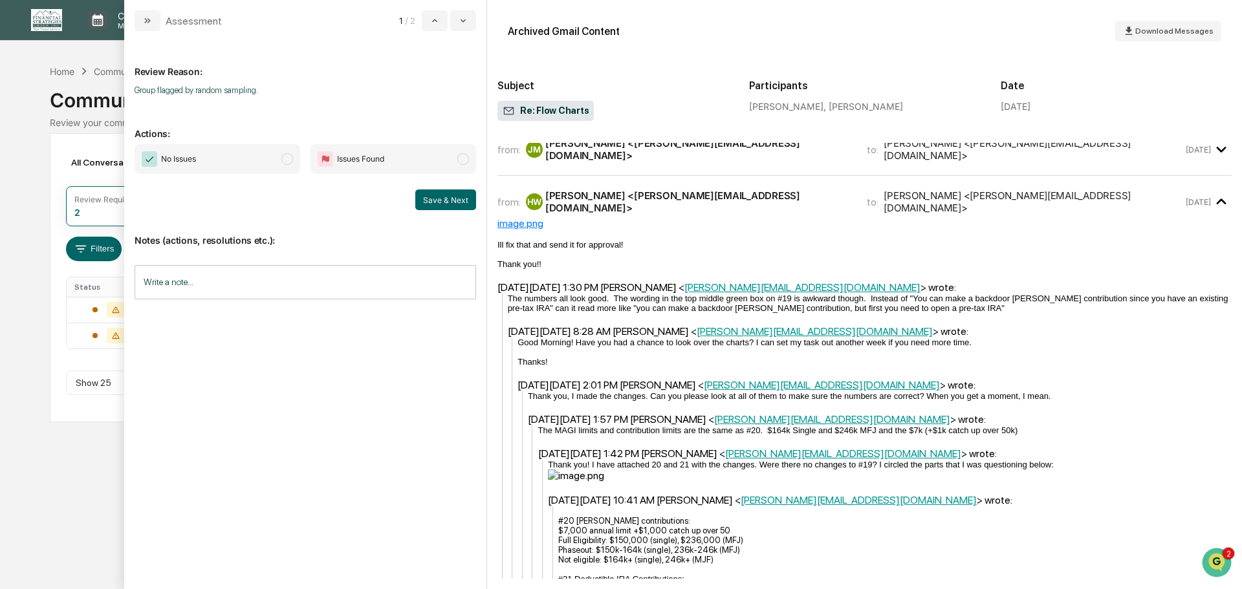
click at [287, 160] on span "modal" at bounding box center [287, 159] width 12 height 12
click at [433, 200] on button "Save & Next" at bounding box center [445, 200] width 61 height 21
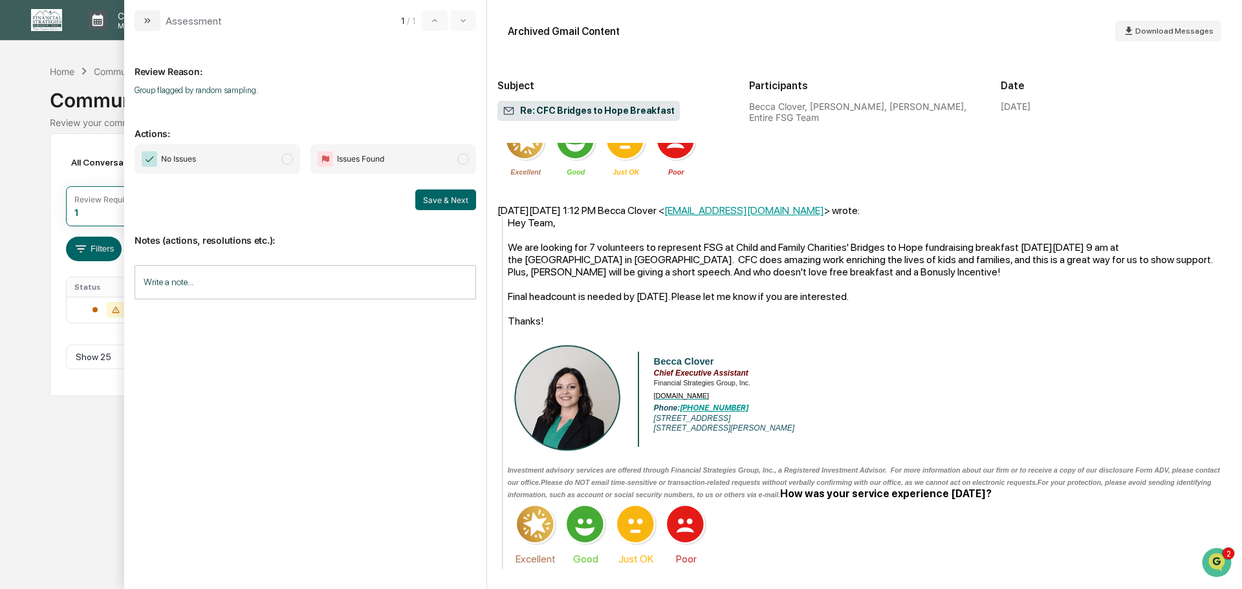
scroll to position [428, 0]
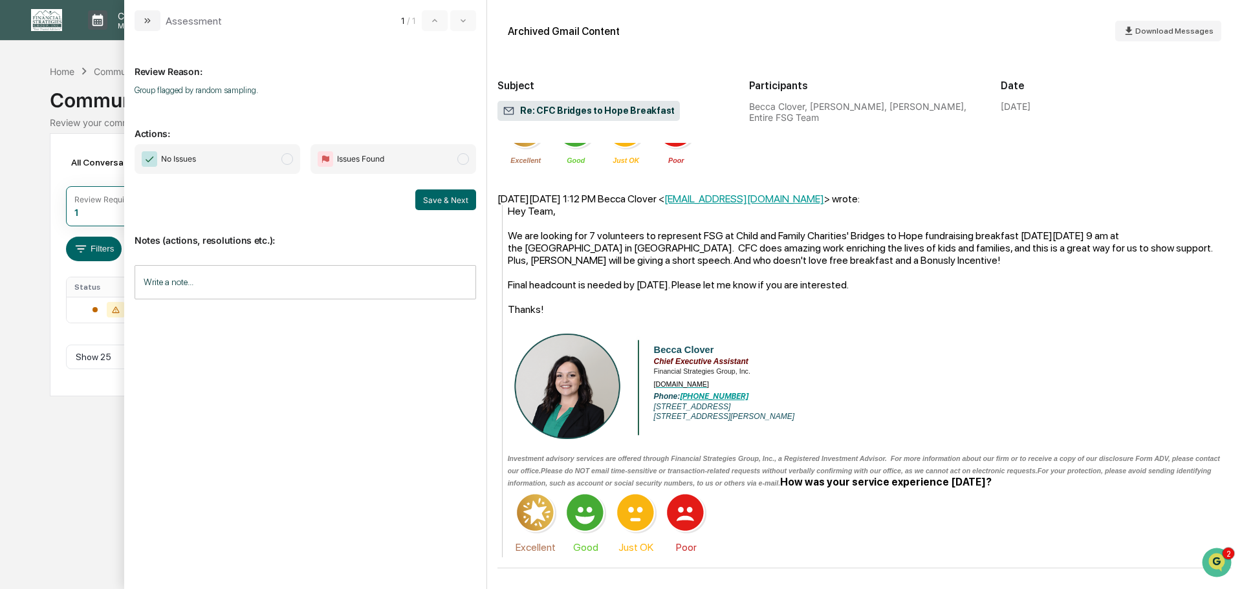
click at [288, 158] on span "modal" at bounding box center [287, 159] width 12 height 12
click at [431, 201] on button "Save & Next" at bounding box center [445, 200] width 61 height 21
